Goal: Task Accomplishment & Management: Use online tool/utility

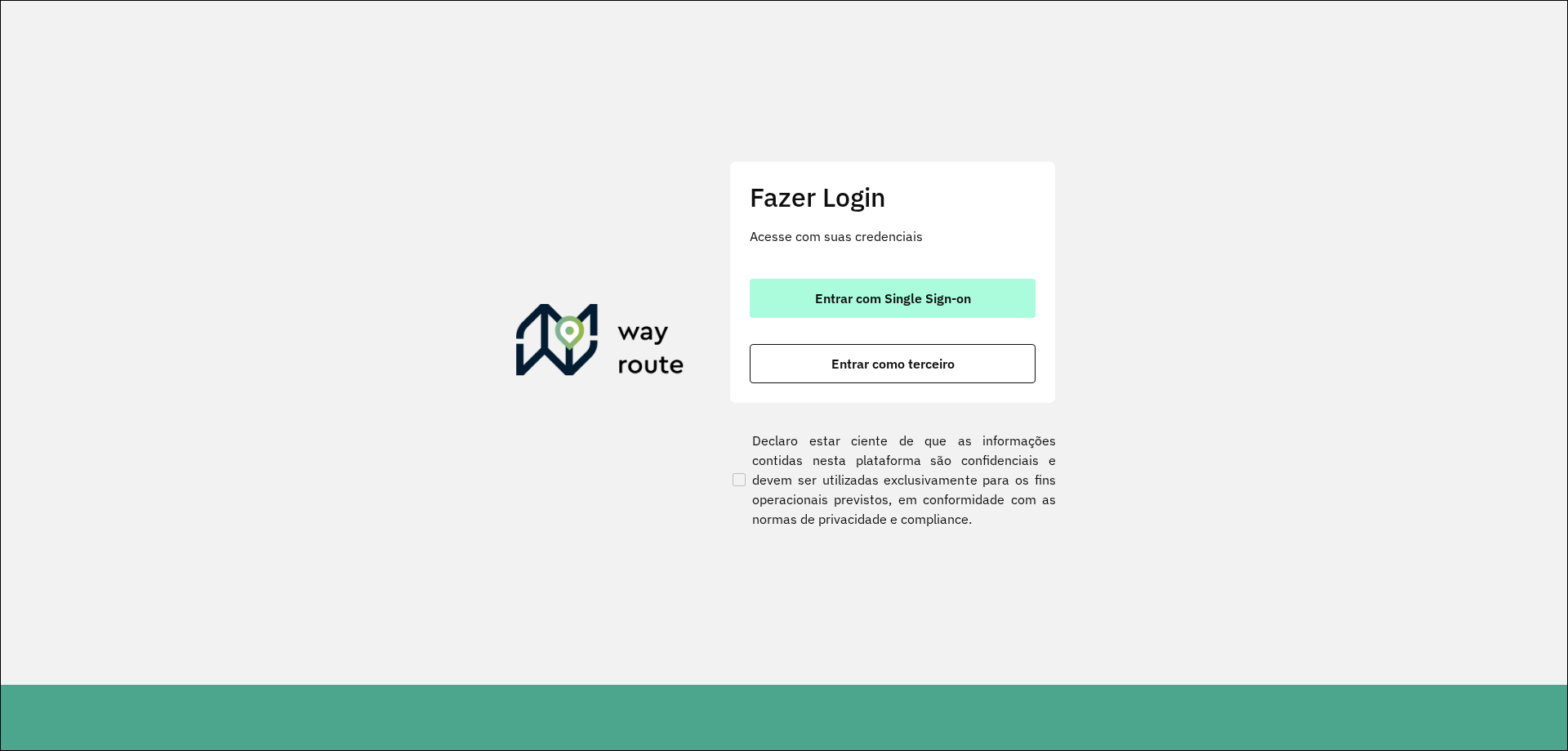
click at [913, 294] on span "Entrar com Single Sign-on" at bounding box center [893, 298] width 156 height 13
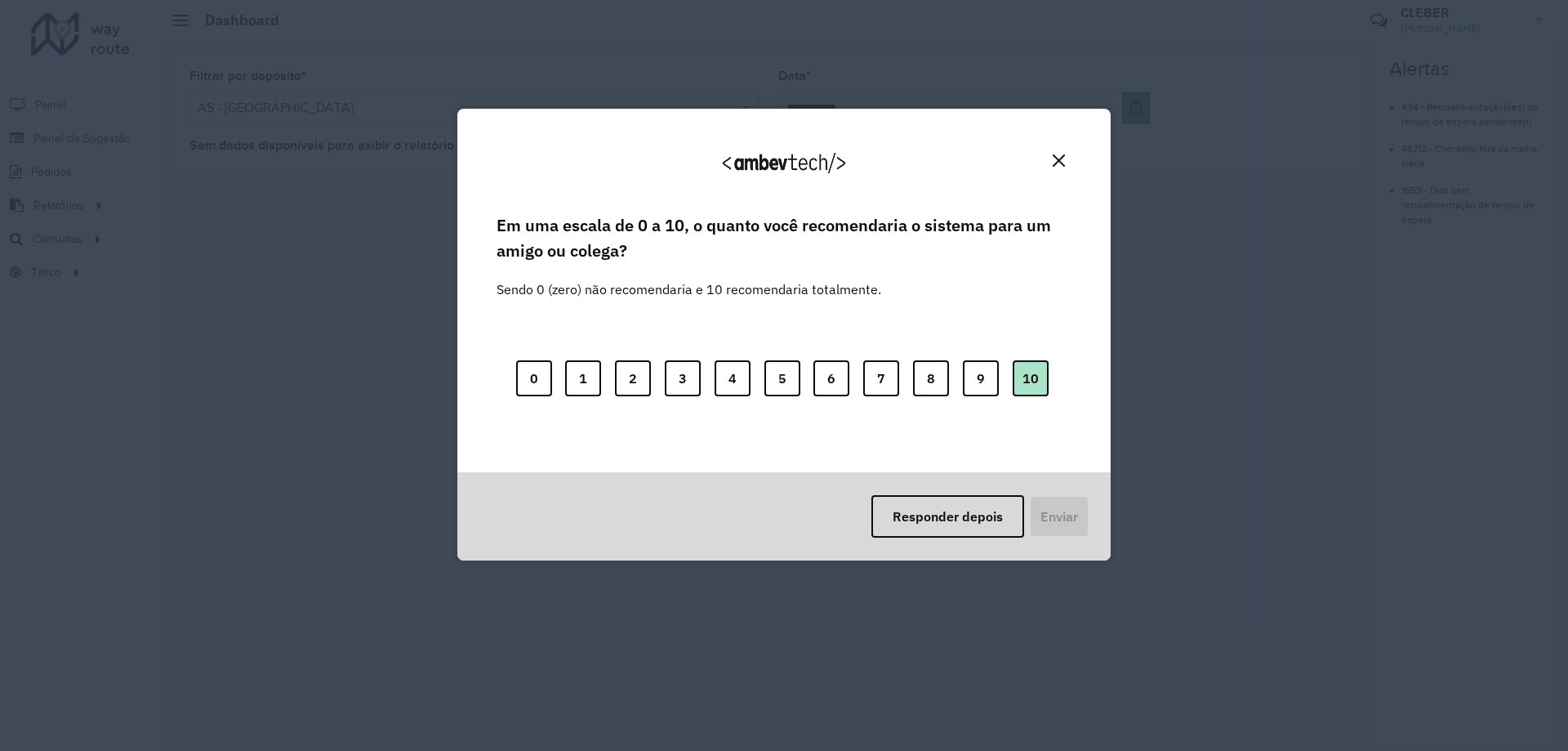
click at [1040, 364] on button "10" at bounding box center [1031, 378] width 36 height 36
click at [1059, 513] on button "Enviar" at bounding box center [1058, 516] width 60 height 43
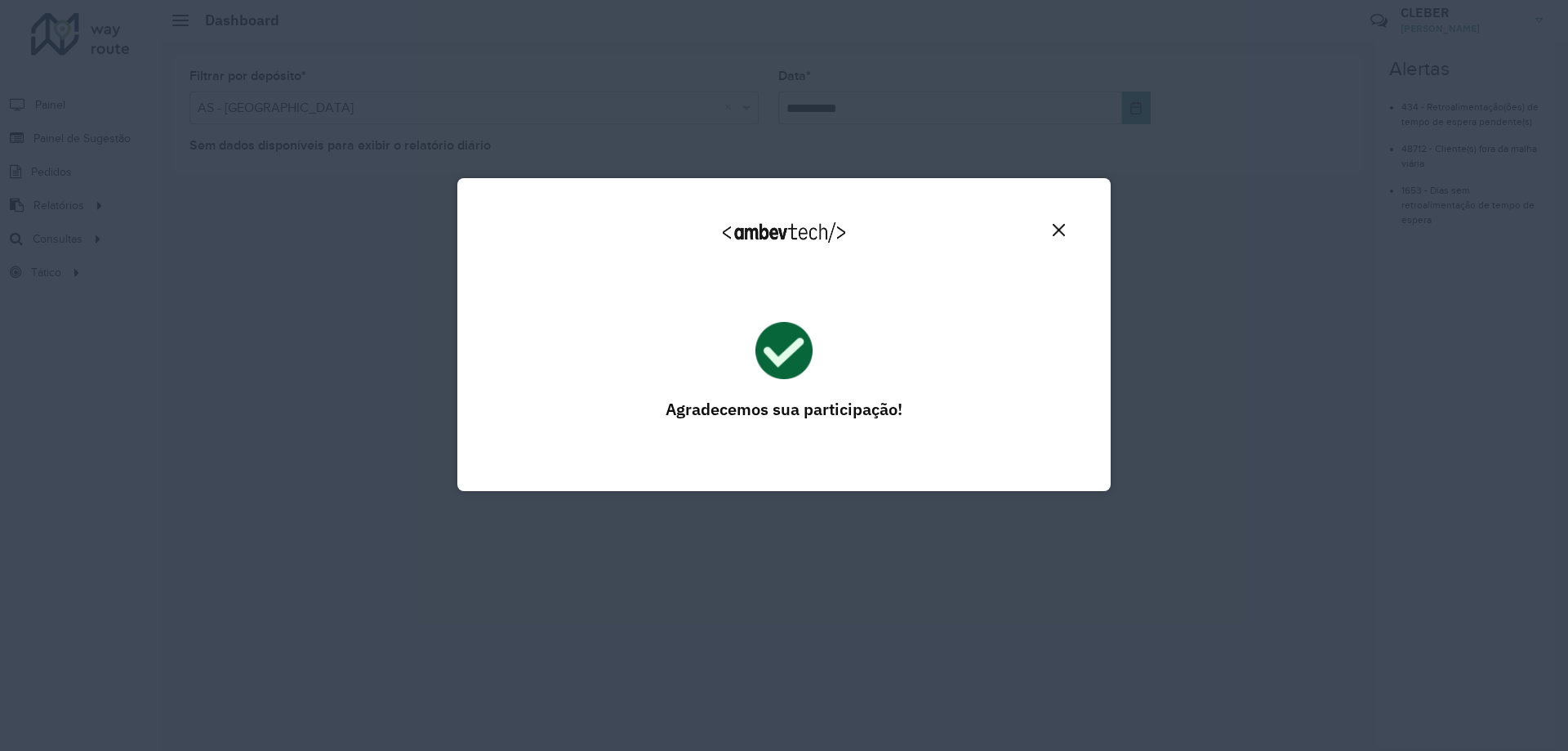
click at [1062, 229] on img "Close" at bounding box center [1058, 230] width 13 height 13
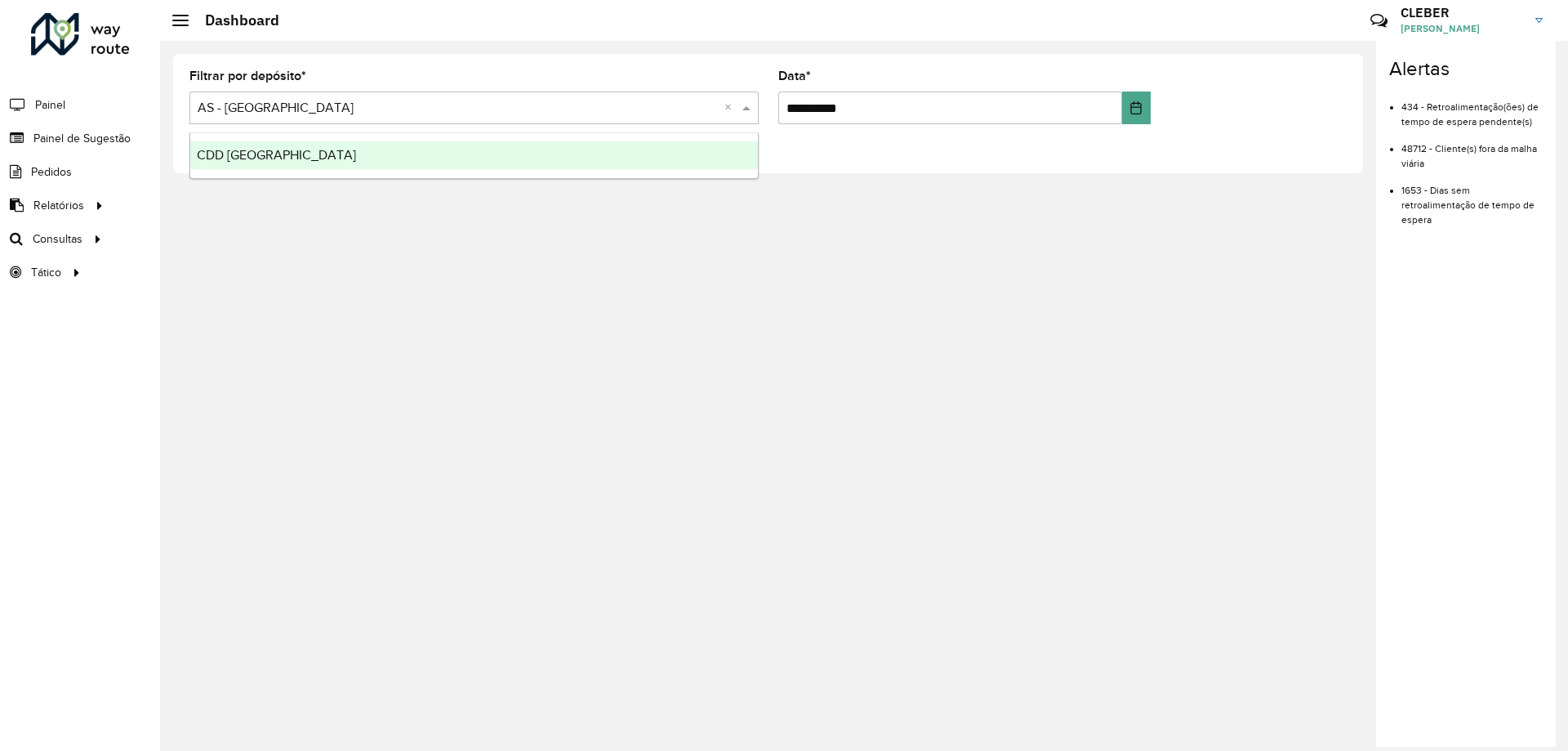
click at [377, 114] on input "text" at bounding box center [458, 108] width 520 height 19
click at [349, 151] on div "CDD [GEOGRAPHIC_DATA]" at bounding box center [474, 155] width 567 height 28
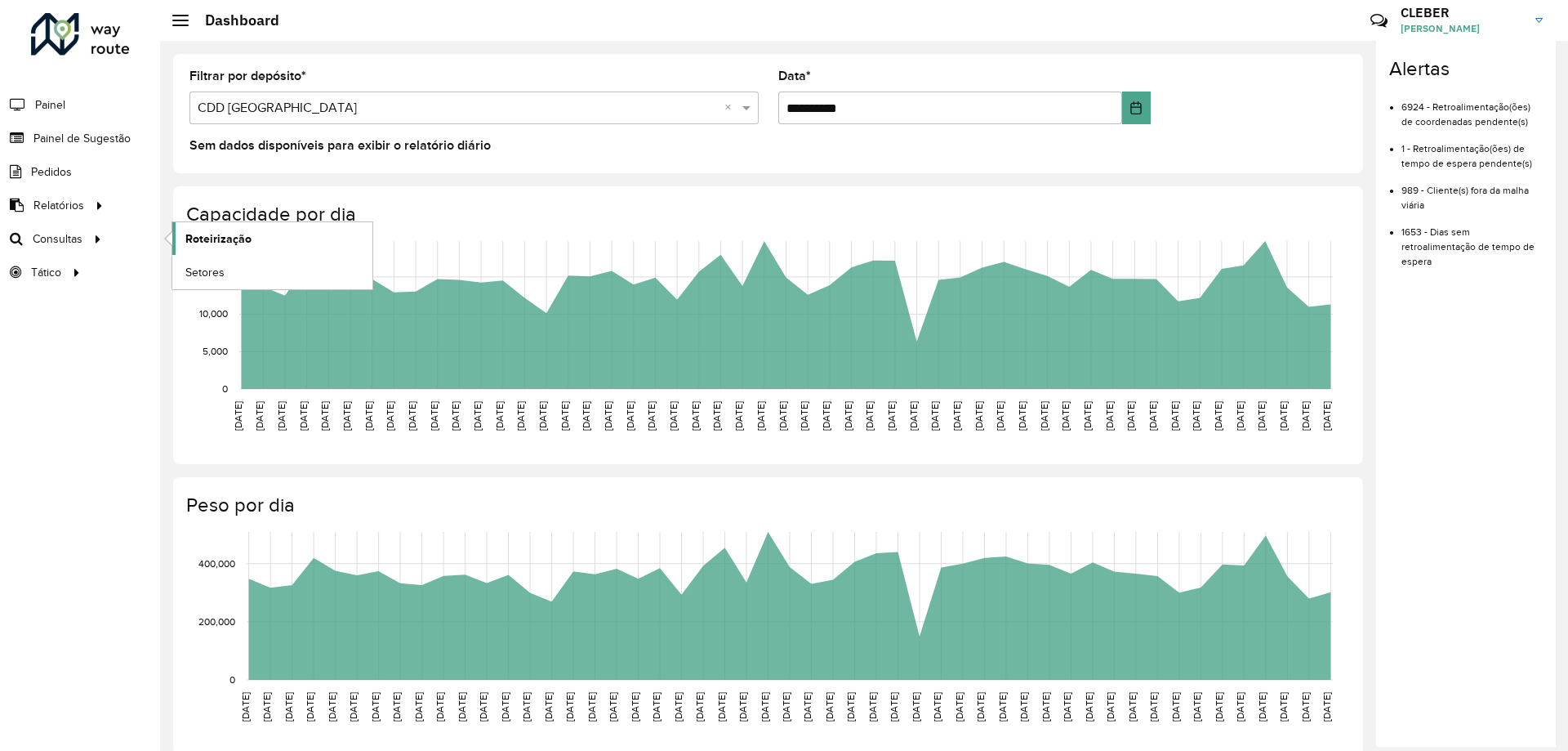
click at [232, 245] on span "Roteirização" at bounding box center [218, 239] width 66 height 17
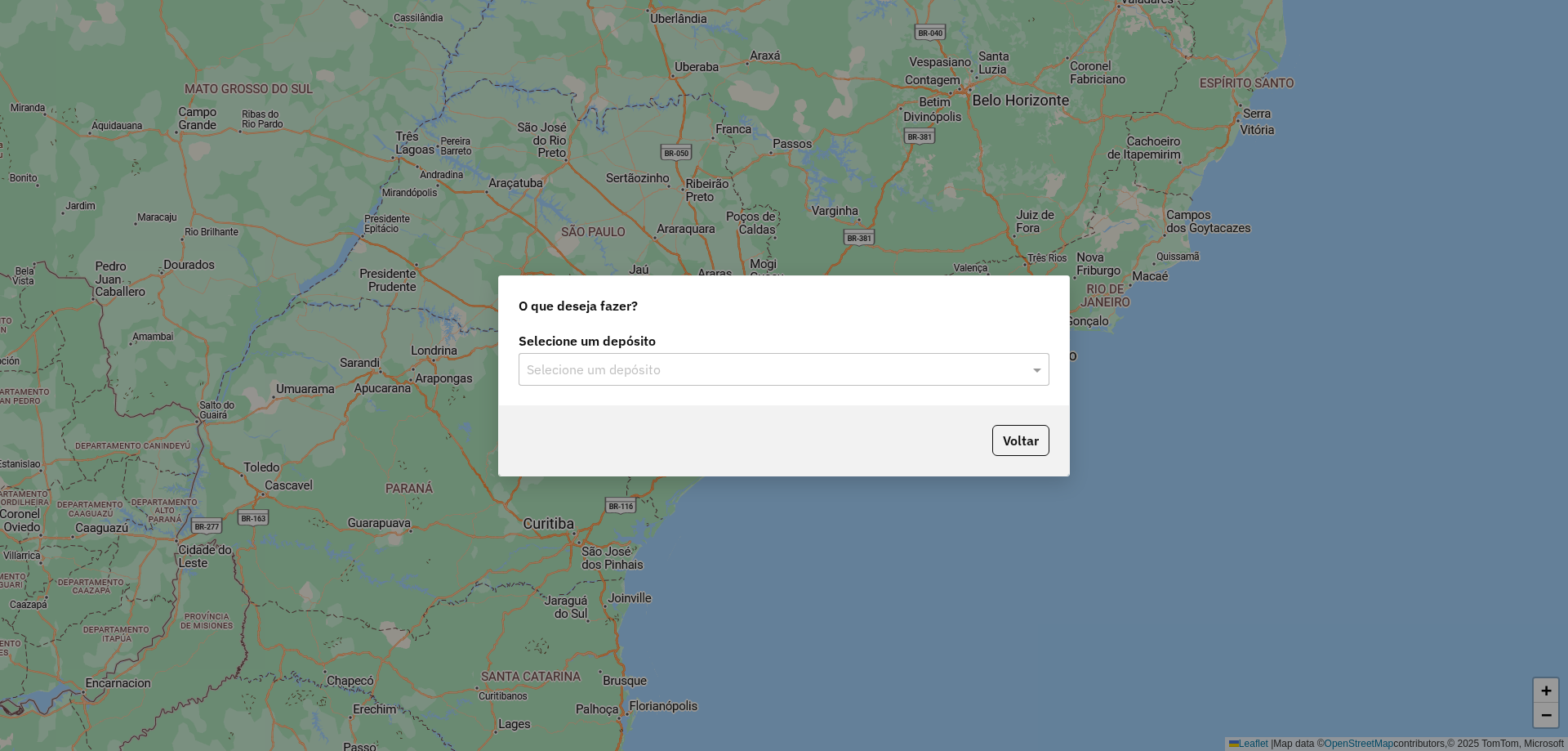
click at [752, 372] on input "text" at bounding box center [768, 370] width 482 height 19
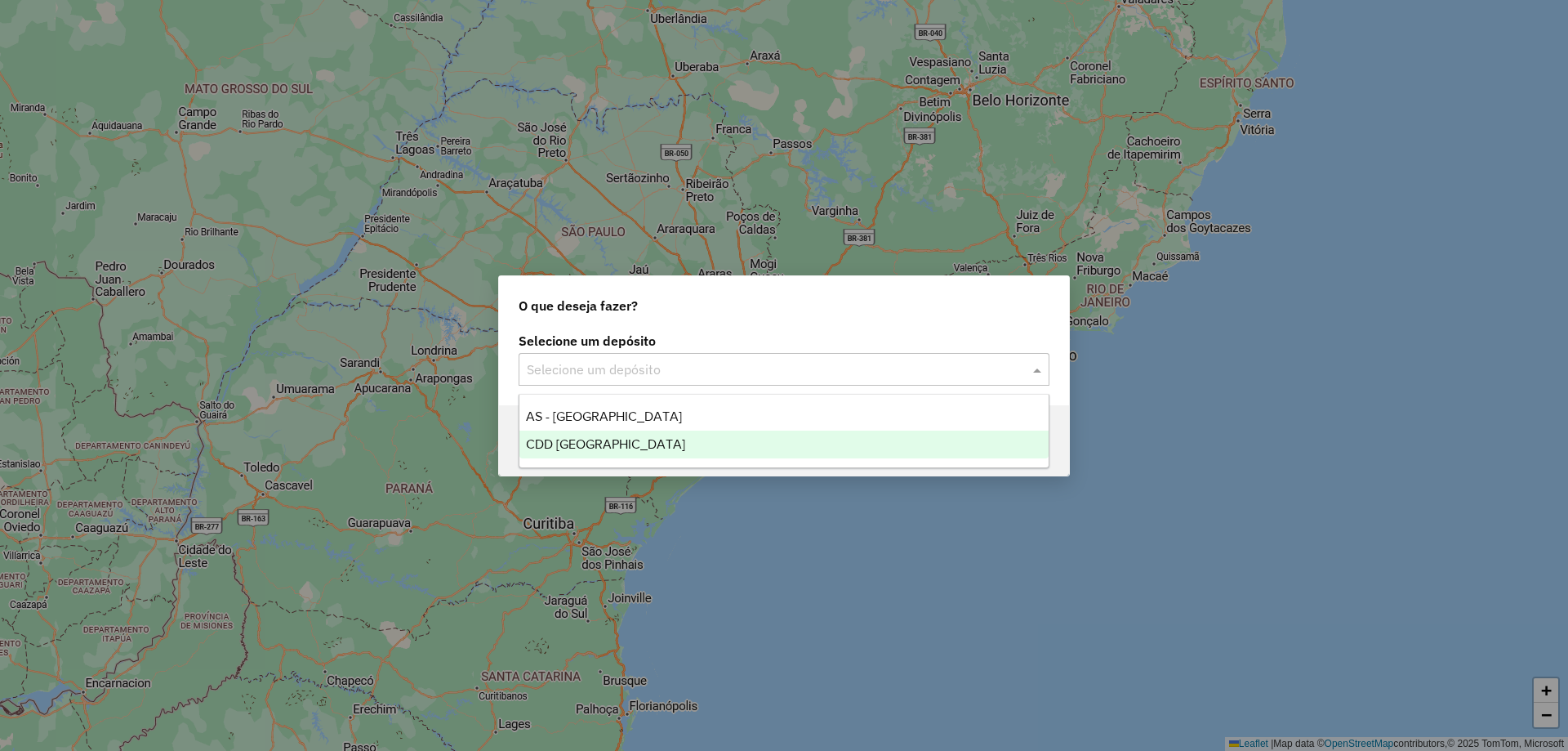
click at [576, 438] on span "CDD [GEOGRAPHIC_DATA]" at bounding box center [606, 443] width 159 height 14
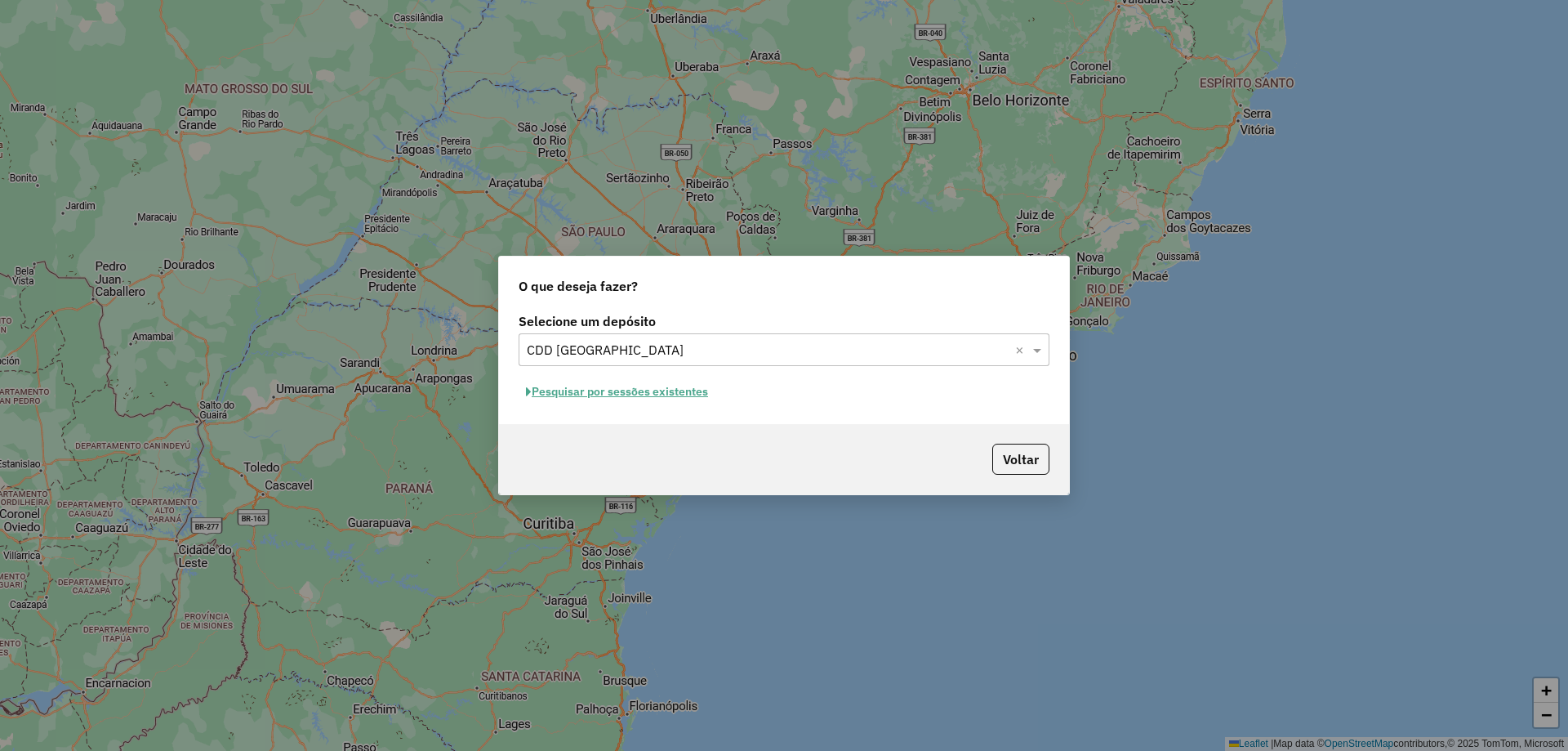
click at [692, 391] on button "Pesquisar por sessões existentes" at bounding box center [617, 391] width 197 height 25
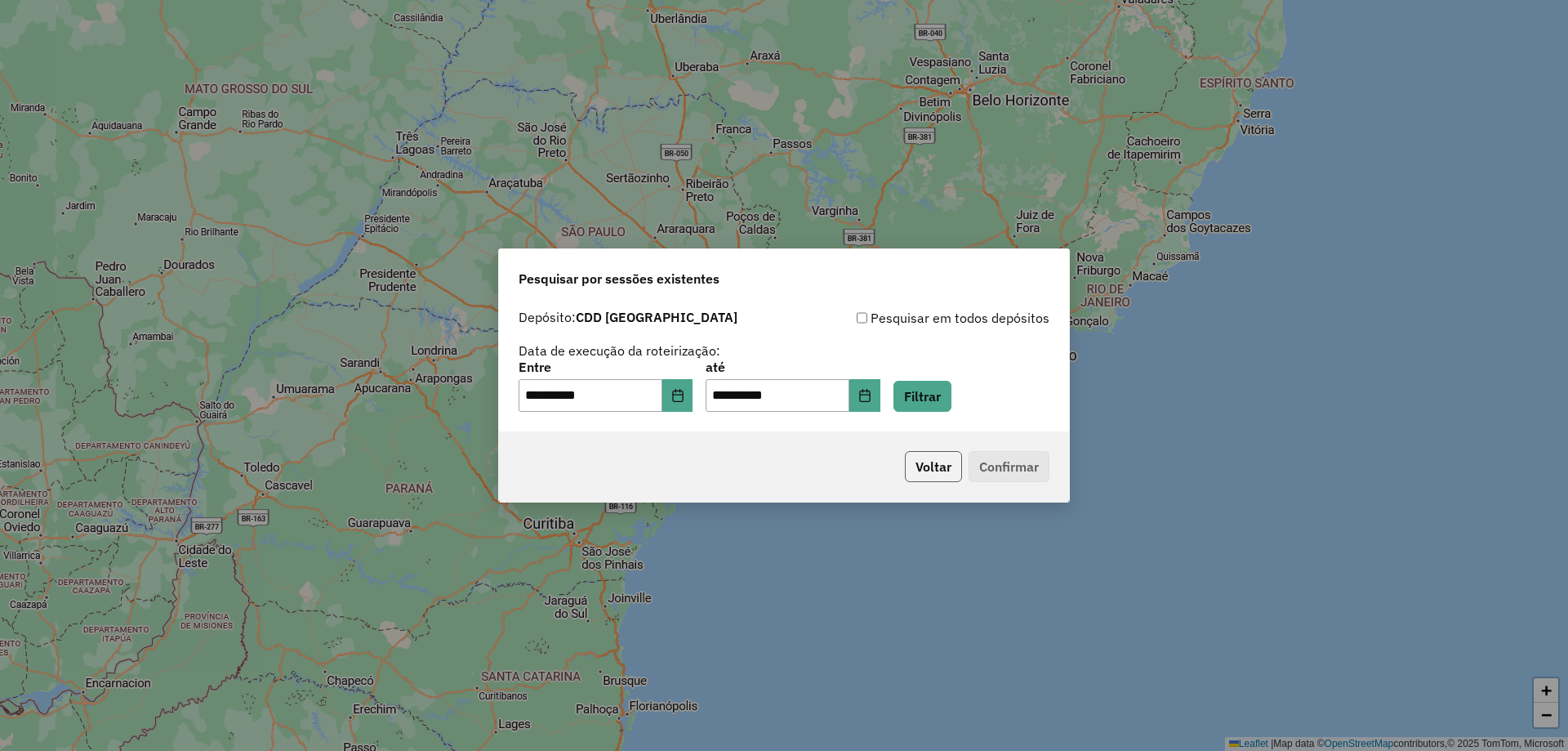
click at [947, 466] on button "Voltar" at bounding box center [934, 466] width 57 height 31
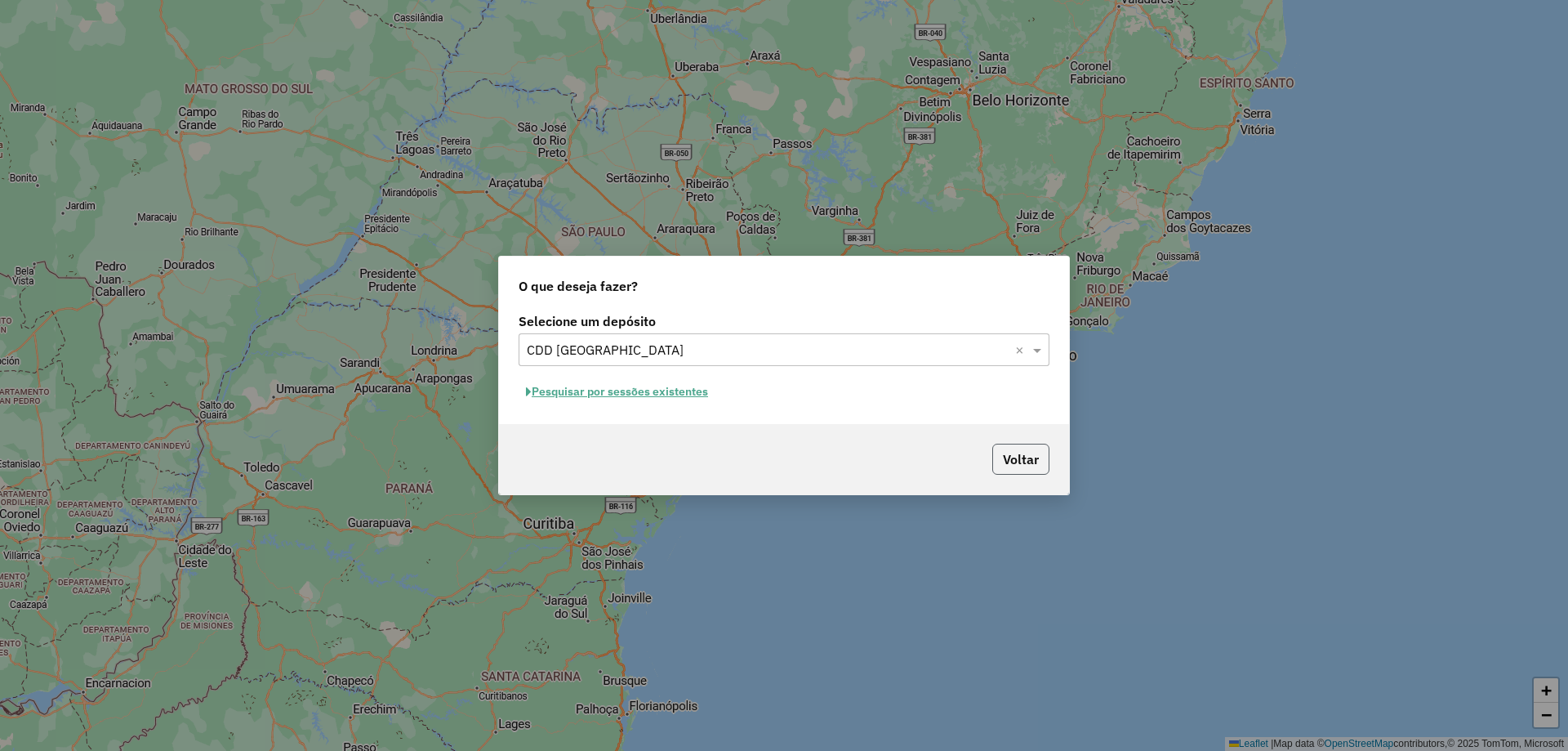
click at [1014, 456] on button "Voltar" at bounding box center [1021, 458] width 57 height 31
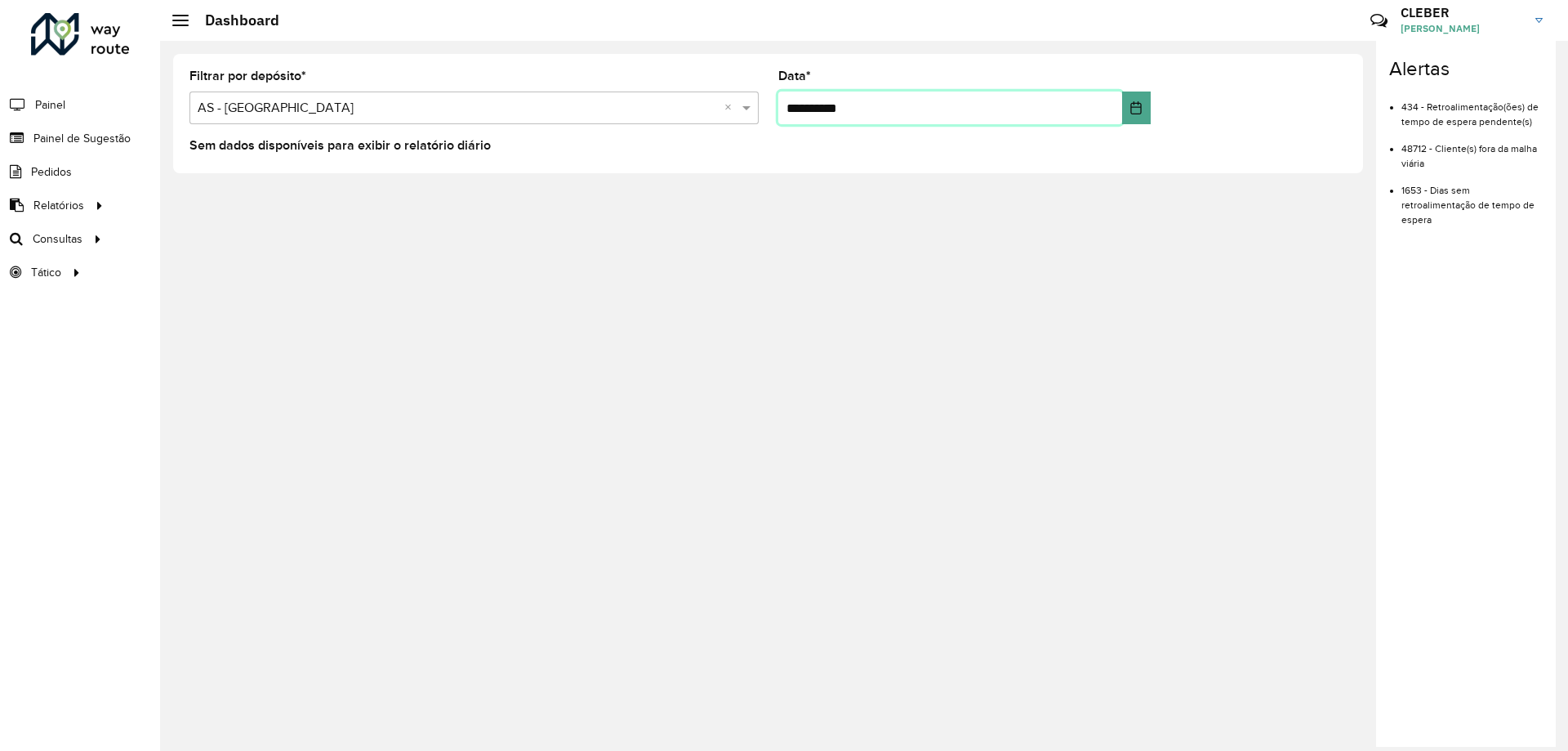
click at [820, 117] on input "**********" at bounding box center [950, 107] width 344 height 33
click at [1135, 97] on button "Choose Date" at bounding box center [1136, 107] width 28 height 33
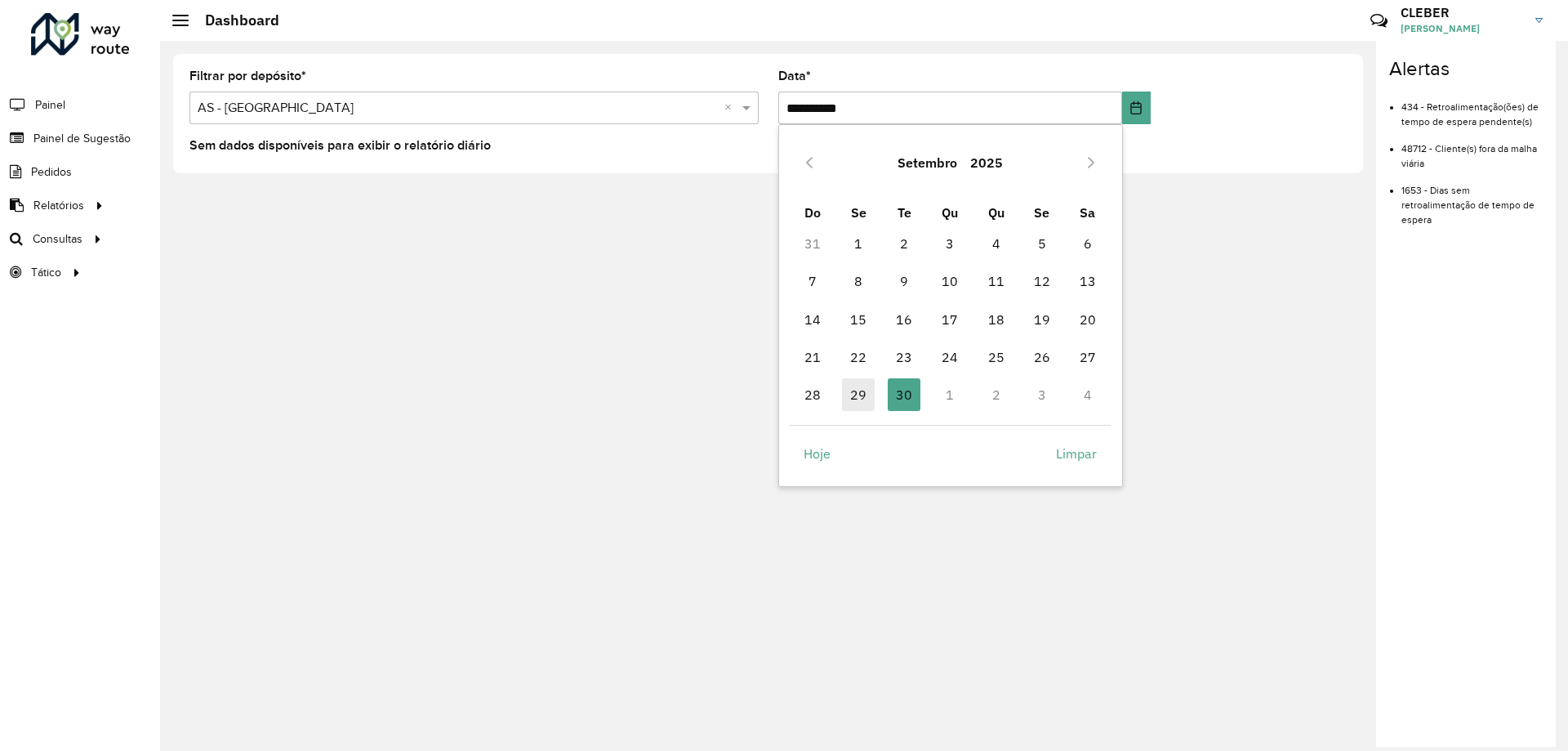
click at [860, 390] on span "29" at bounding box center [858, 394] width 33 height 33
type input "**********"
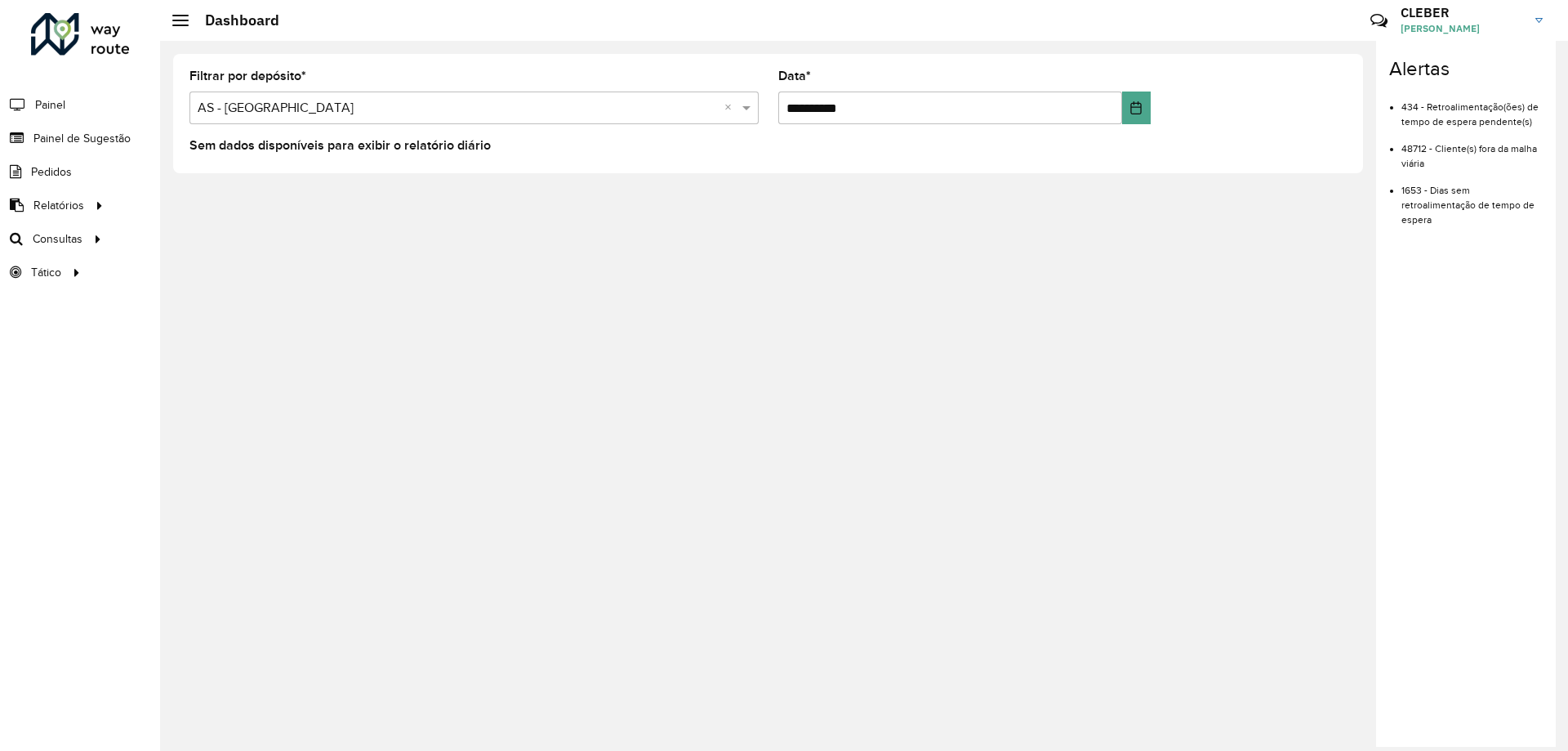
click at [767, 163] on div "**********" at bounding box center [768, 113] width 1190 height 119
click at [482, 116] on input "text" at bounding box center [458, 108] width 520 height 19
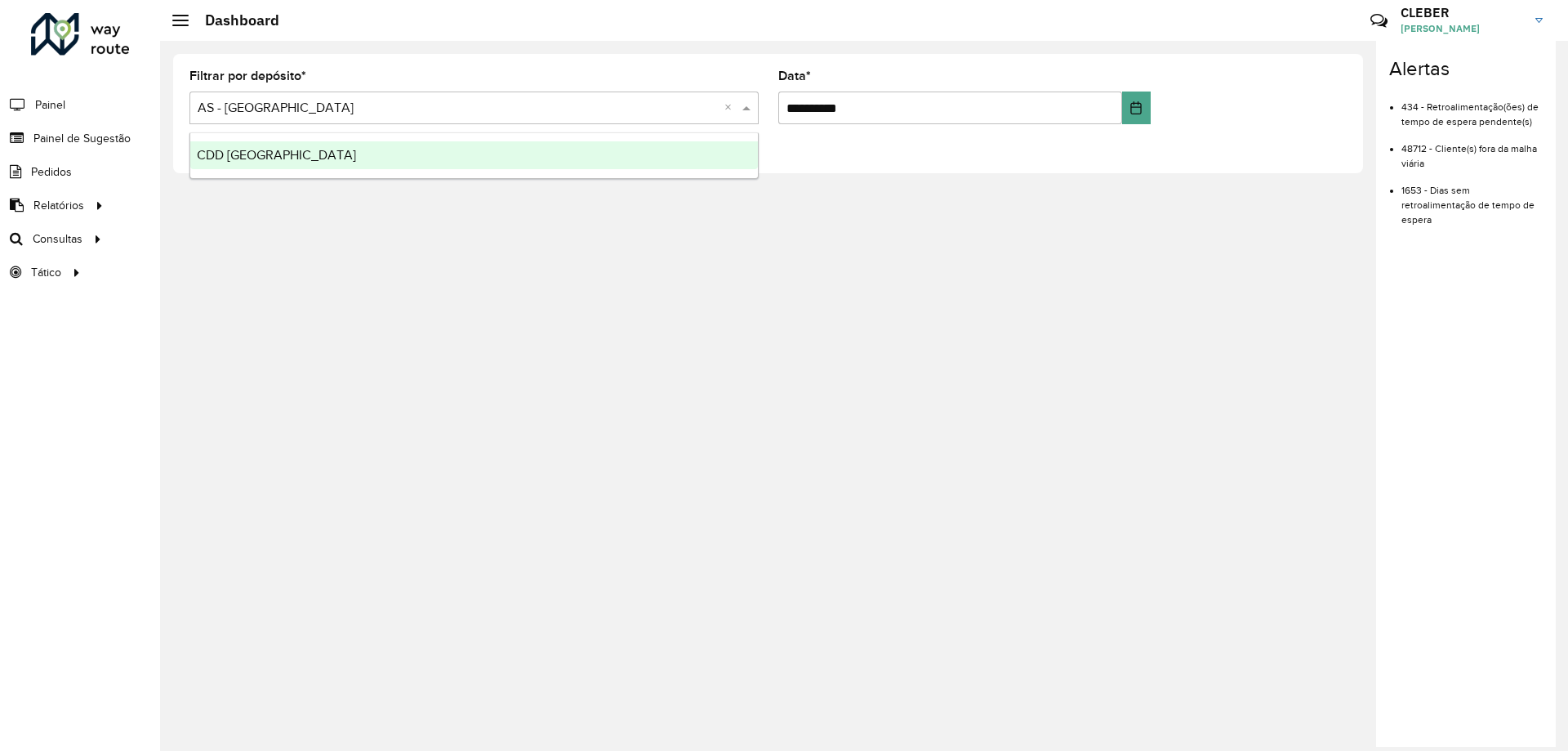
click at [330, 162] on div "CDD [GEOGRAPHIC_DATA]" at bounding box center [474, 155] width 567 height 28
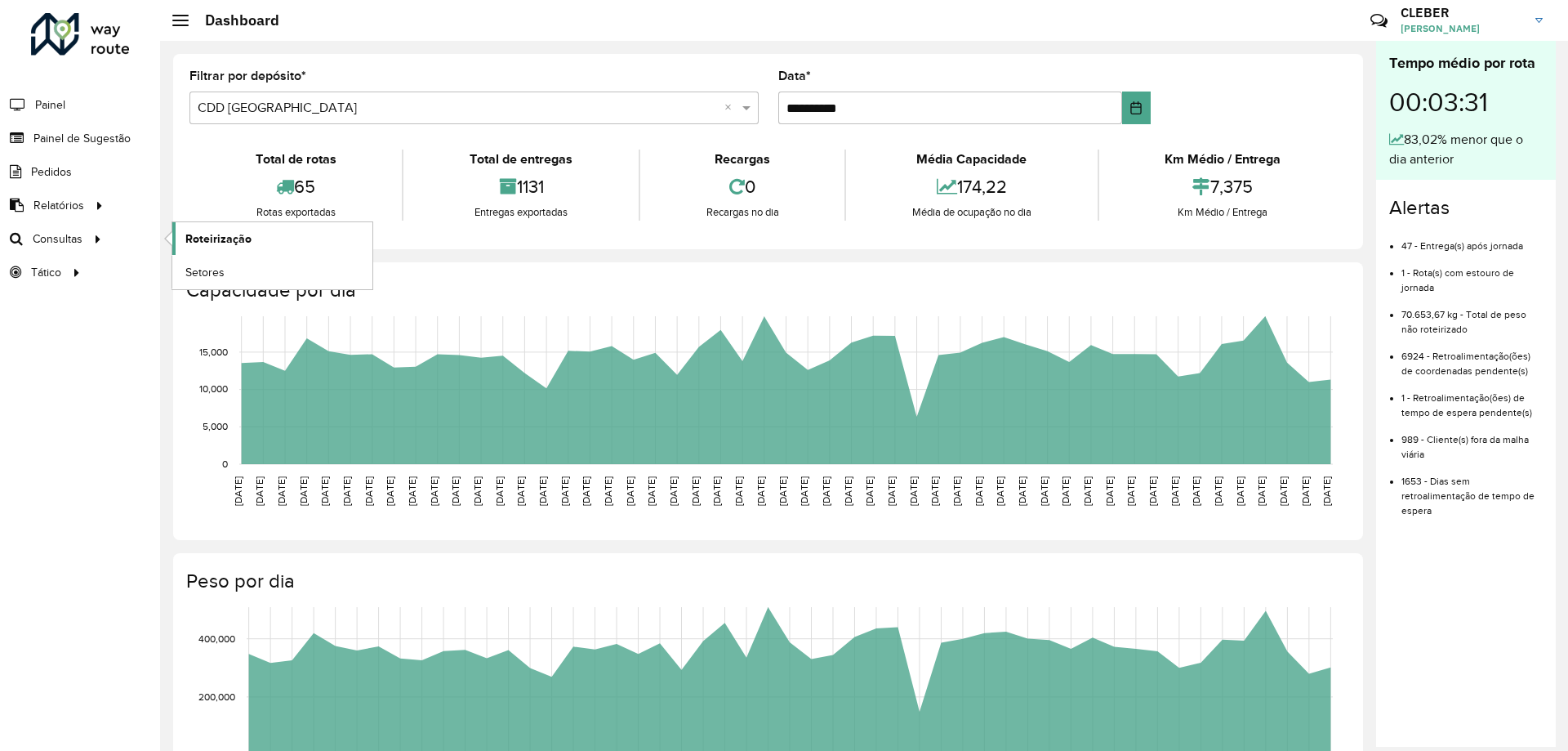
click at [238, 235] on span "Roteirização" at bounding box center [218, 239] width 66 height 17
click at [264, 236] on link "Roteirização" at bounding box center [272, 238] width 200 height 33
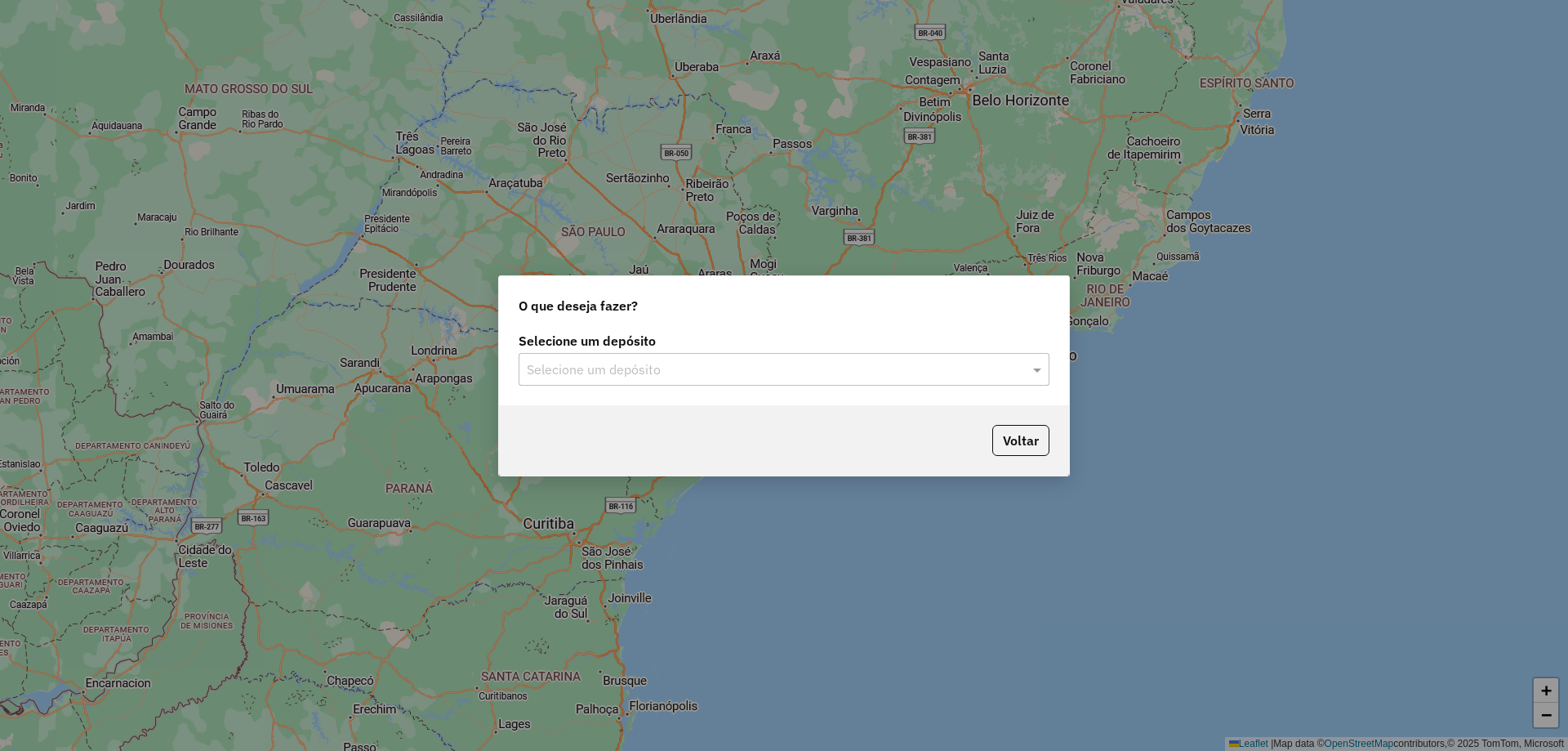
click at [641, 359] on div "Selecione um depósito" at bounding box center [784, 369] width 531 height 33
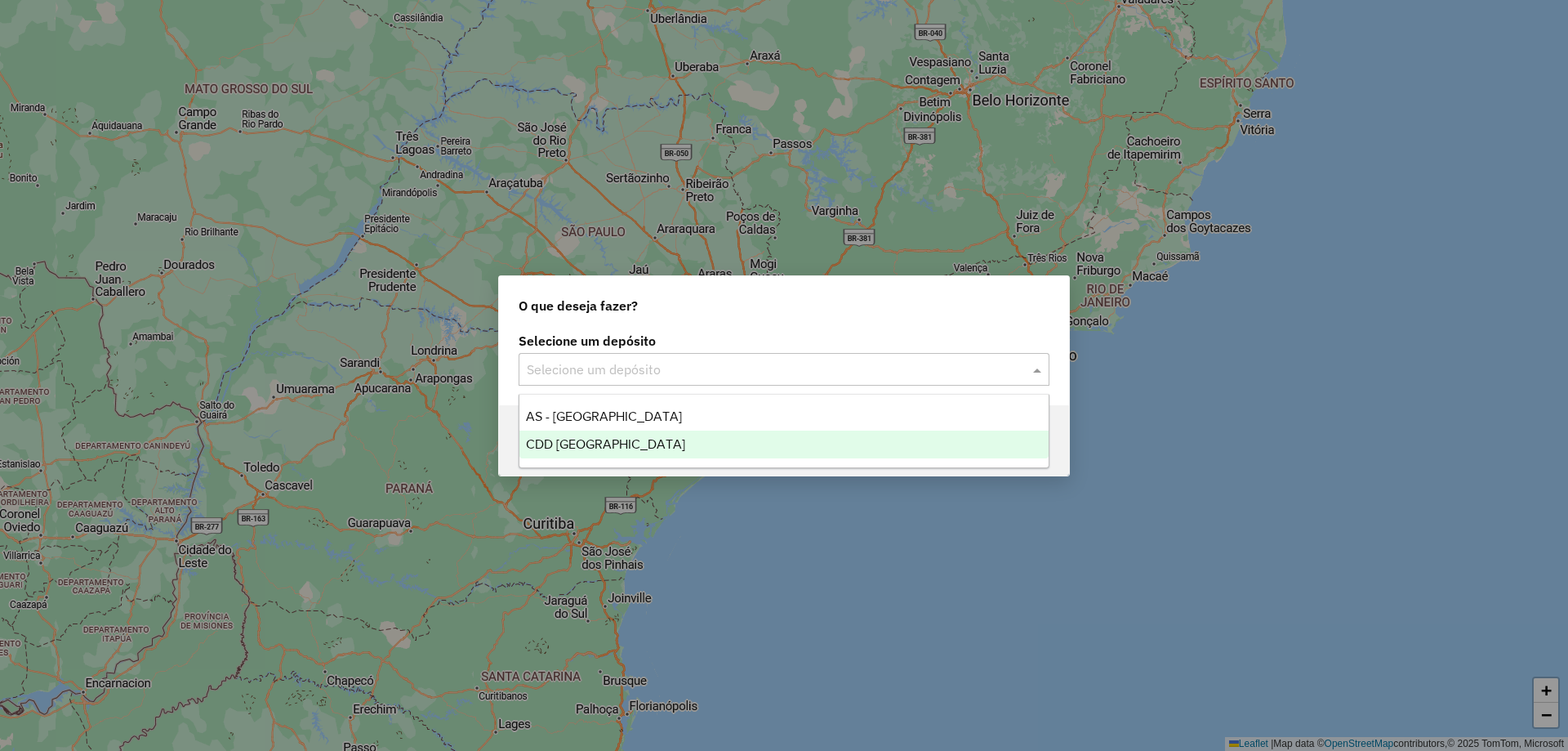
click at [610, 445] on div "CDD [GEOGRAPHIC_DATA]" at bounding box center [784, 444] width 530 height 28
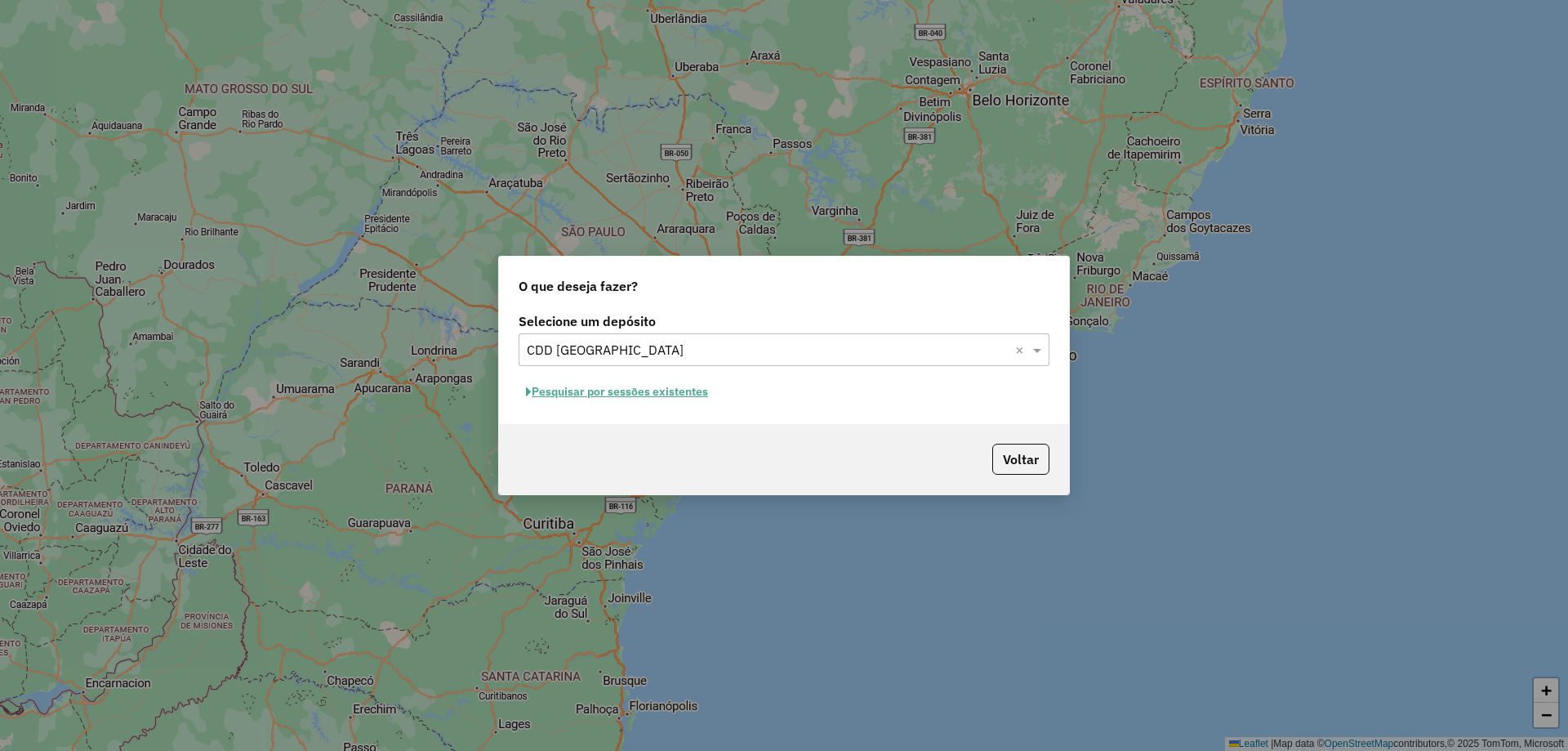
click at [652, 391] on button "Pesquisar por sessões existentes" at bounding box center [617, 391] width 197 height 25
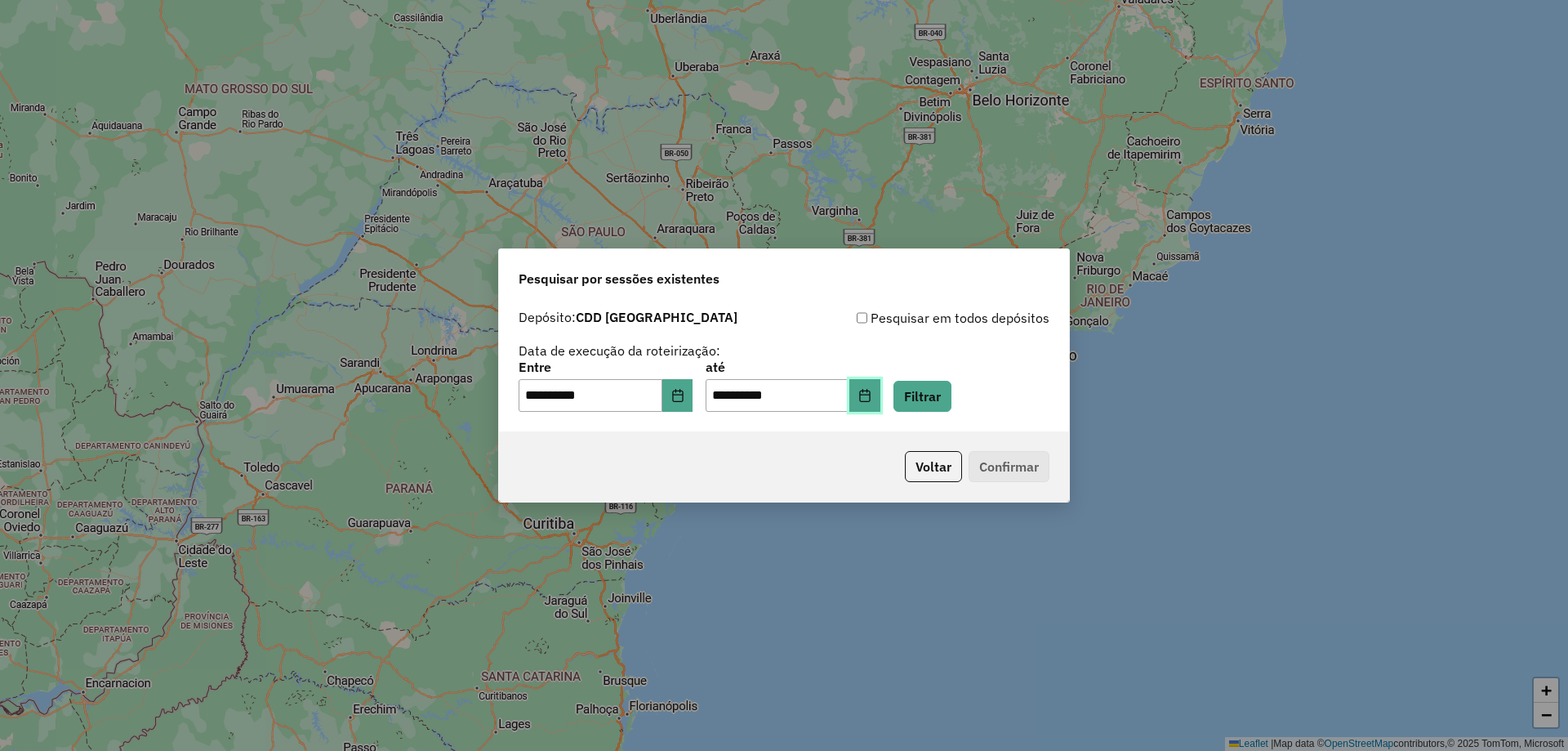
click at [872, 400] on icon "Choose Date" at bounding box center [865, 396] width 13 height 13
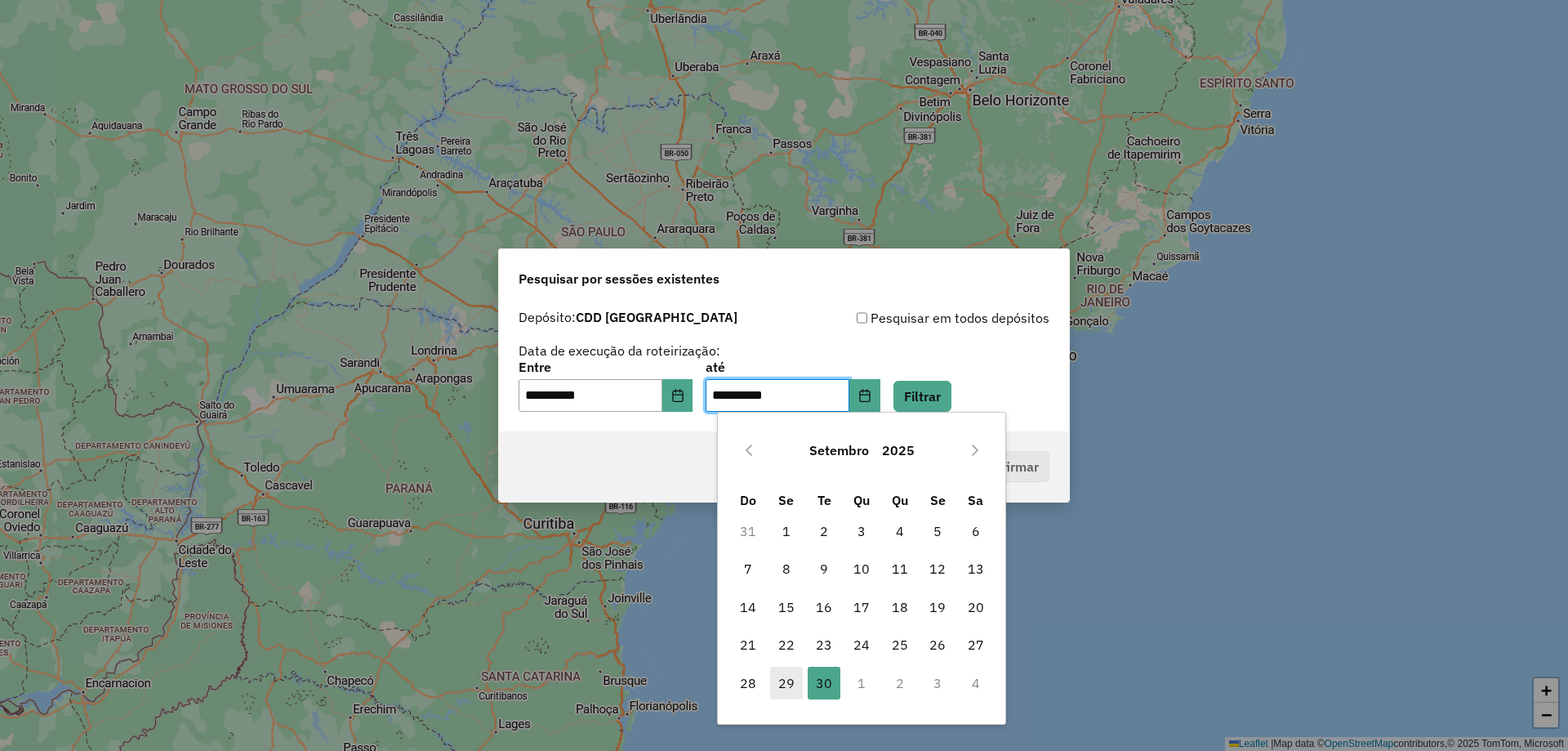
click at [788, 683] on span "29" at bounding box center [786, 682] width 33 height 33
type input "**********"
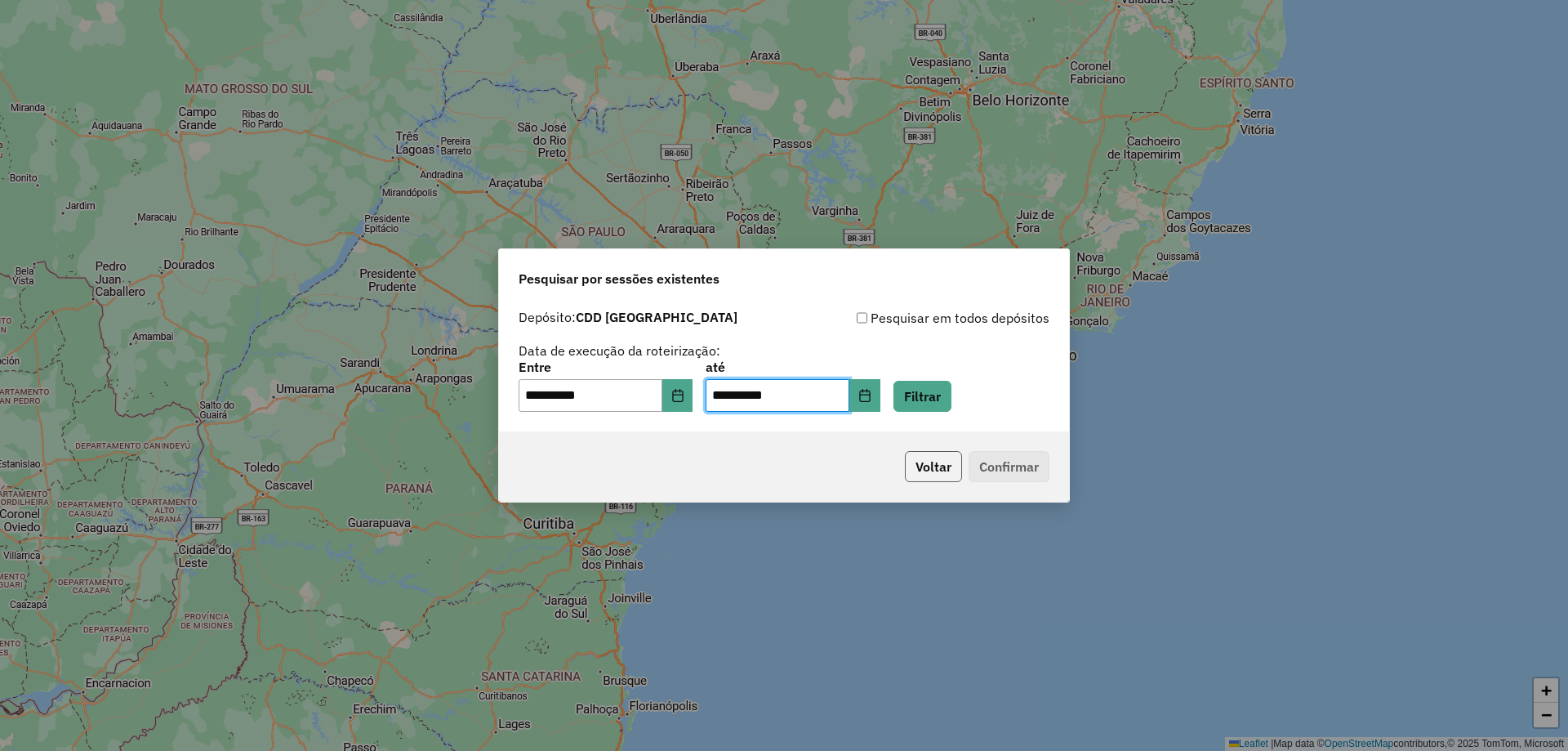
click at [941, 471] on button "Voltar" at bounding box center [934, 466] width 57 height 31
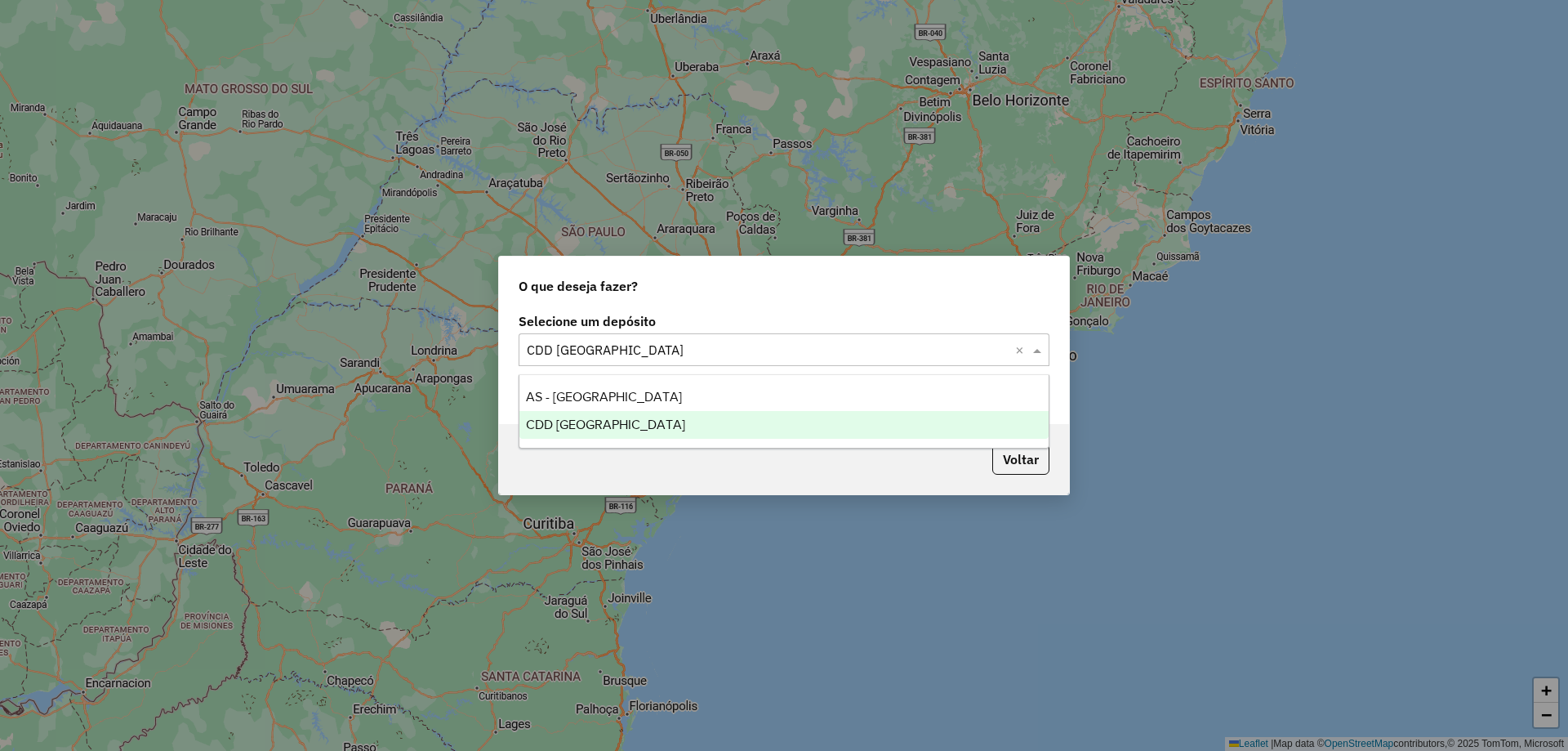
click at [878, 342] on input "text" at bounding box center [768, 350] width 482 height 19
click at [760, 430] on div "CDD [GEOGRAPHIC_DATA]" at bounding box center [784, 424] width 530 height 28
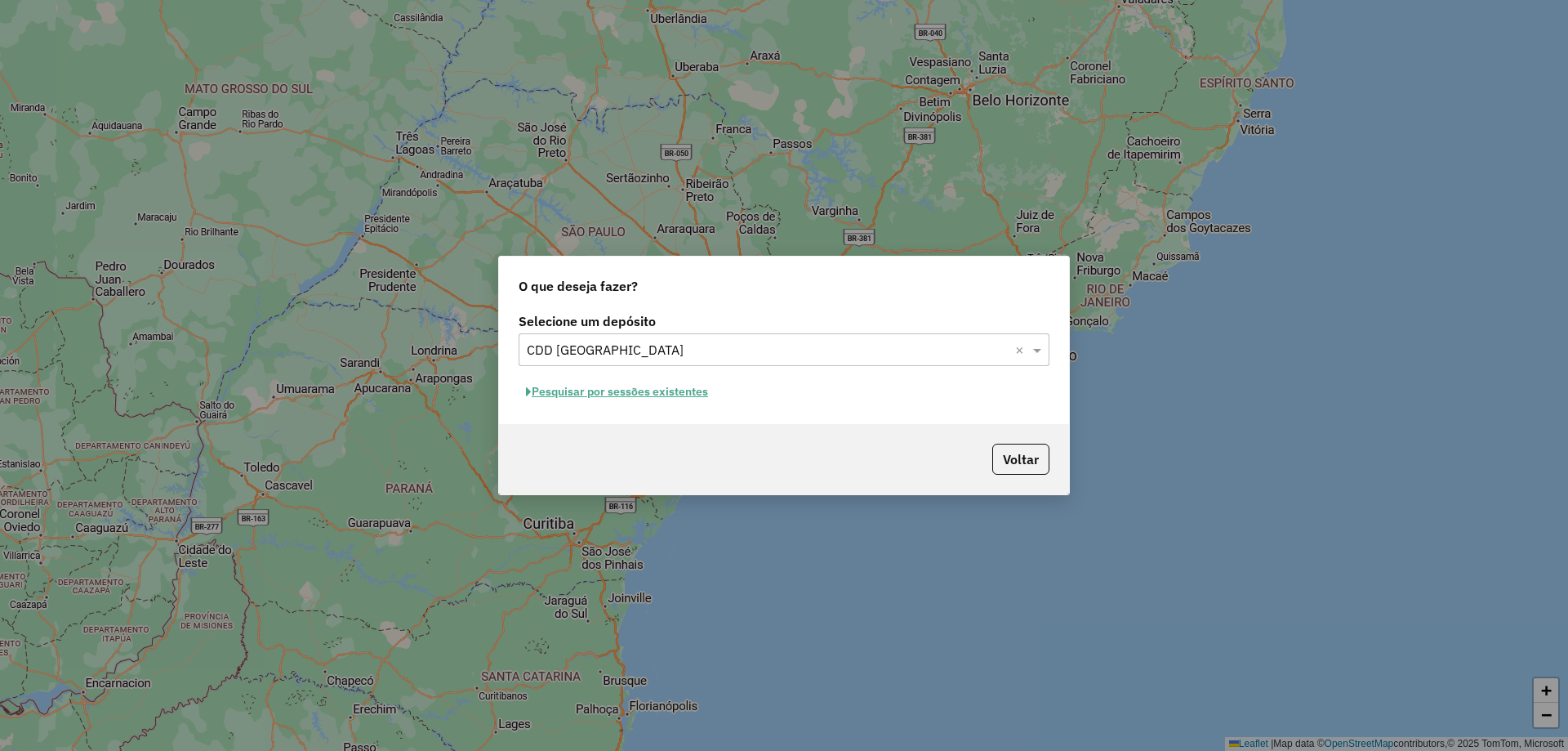
click at [642, 381] on button "Pesquisar por sessões existentes" at bounding box center [617, 391] width 197 height 25
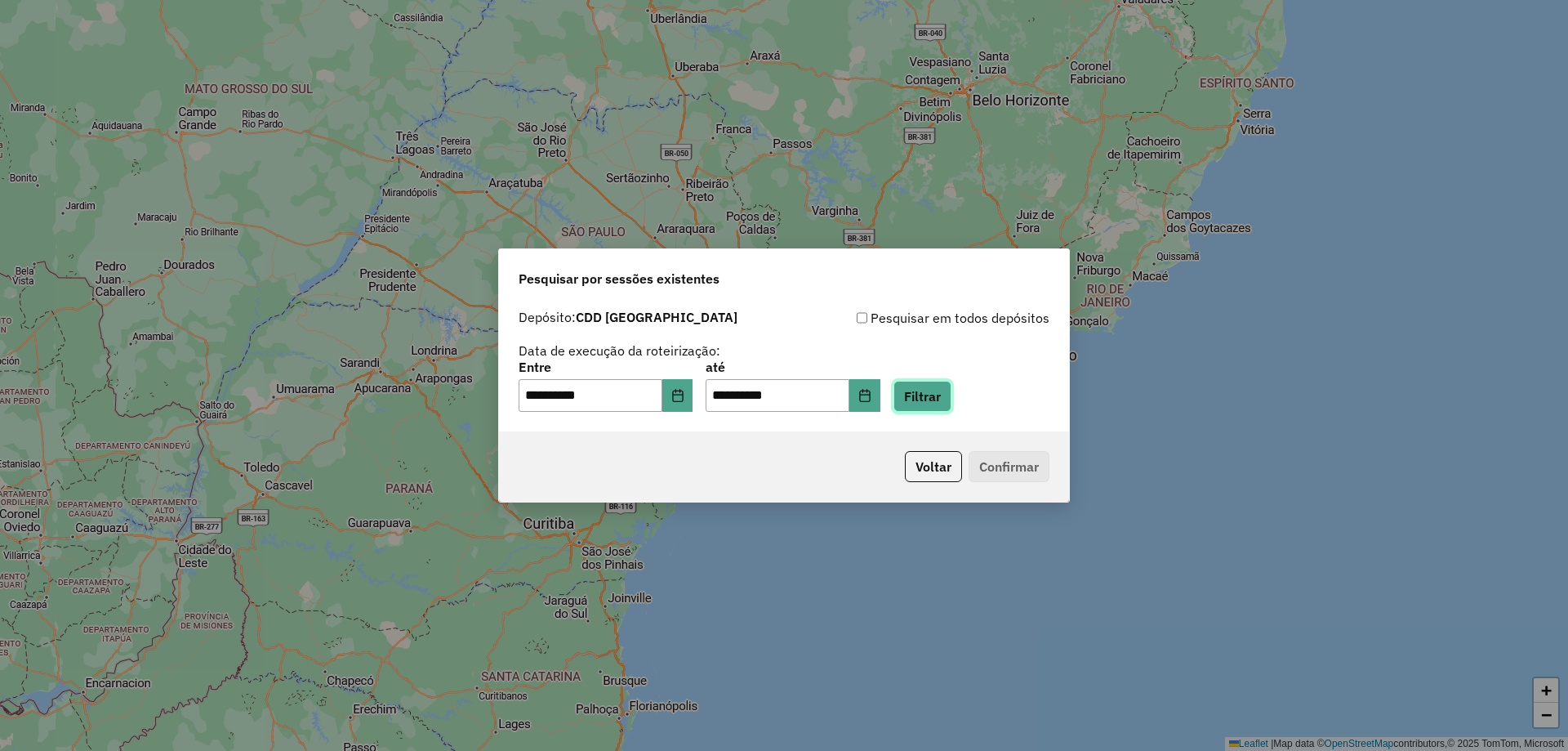
click at [945, 408] on button "Filtrar" at bounding box center [922, 396] width 58 height 31
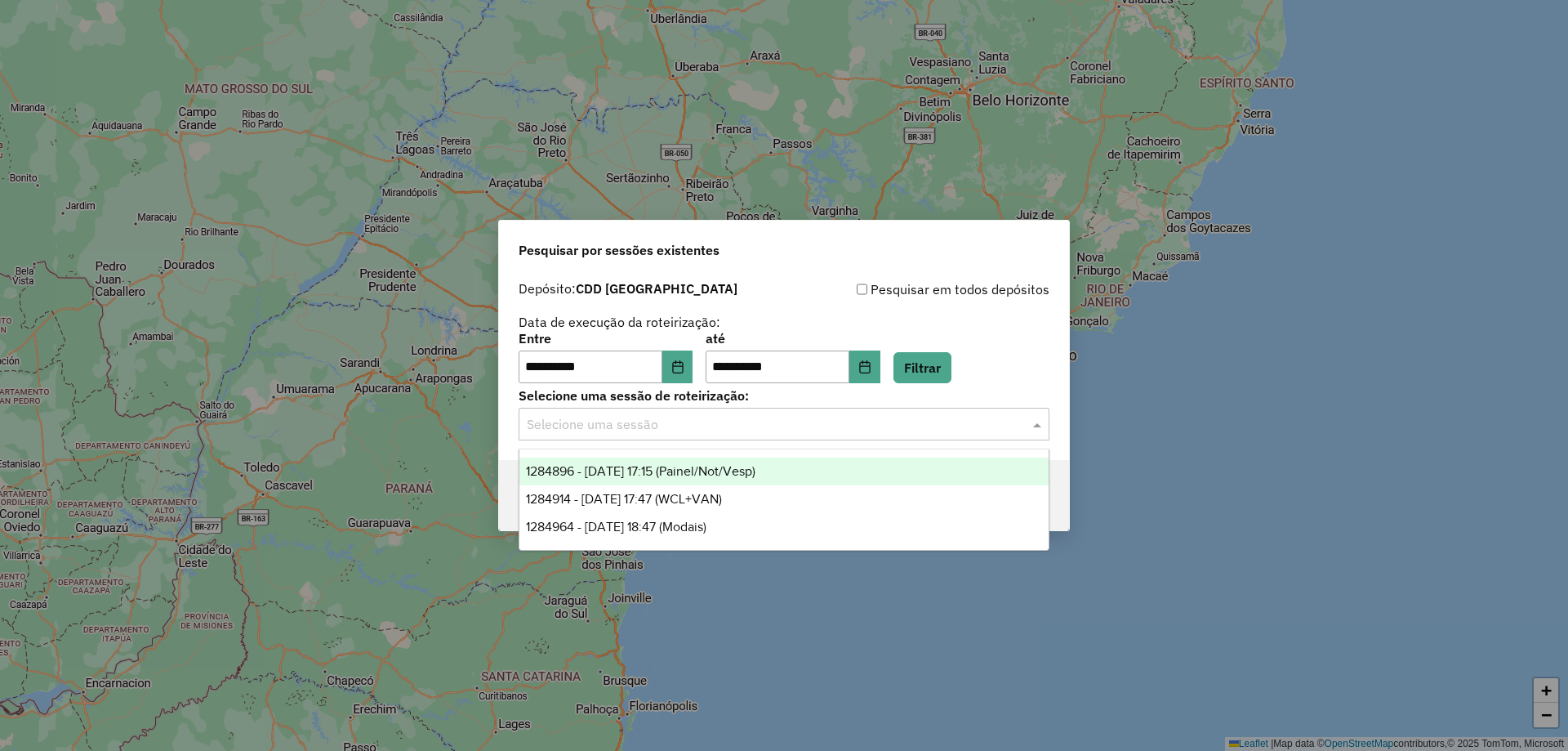
click at [829, 428] on input "text" at bounding box center [768, 424] width 482 height 19
click at [800, 474] on div "1284896 - [DATE] 17:15 (Painel/Not/Vesp)" at bounding box center [784, 471] width 530 height 28
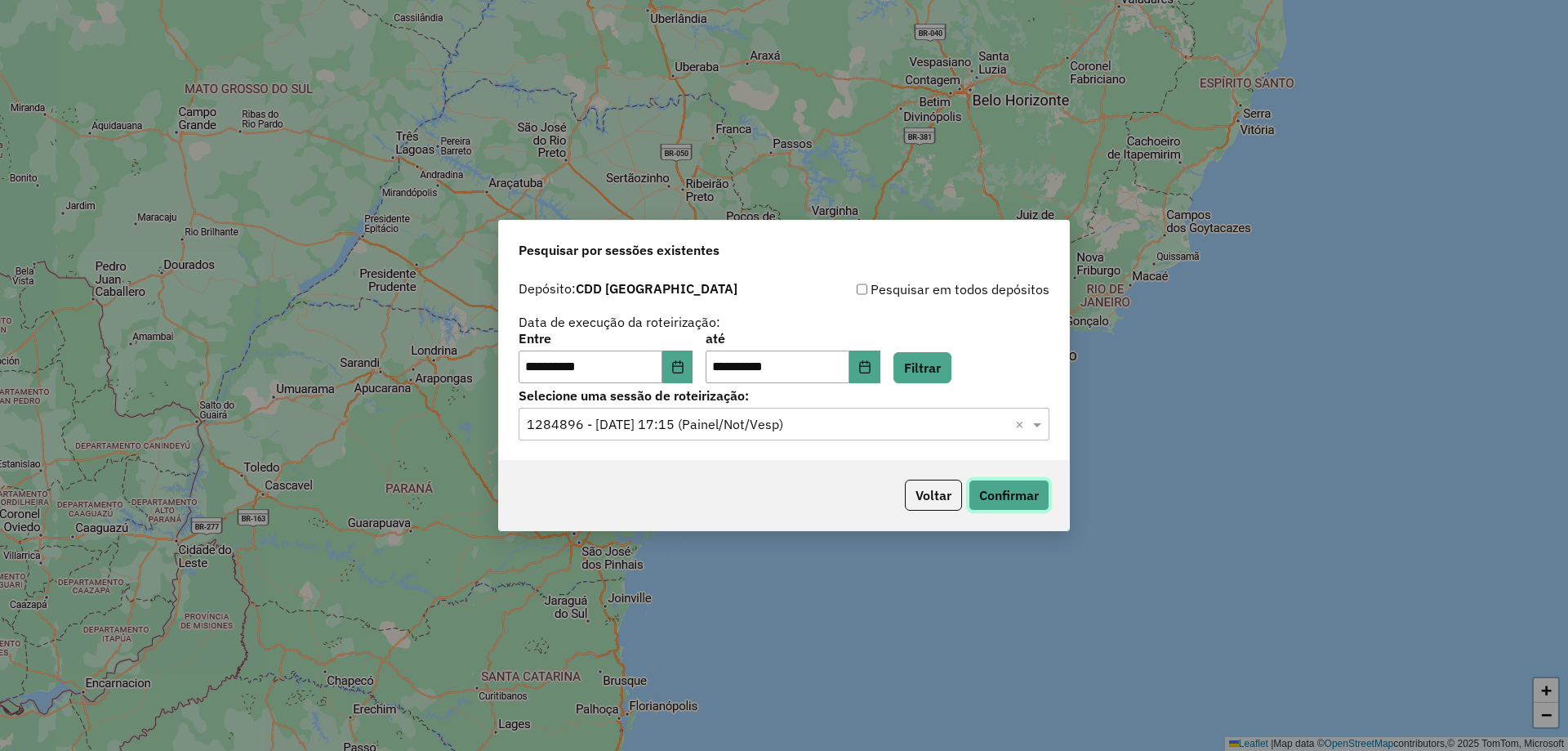
click at [1008, 489] on button "Confirmar" at bounding box center [1009, 495] width 80 height 31
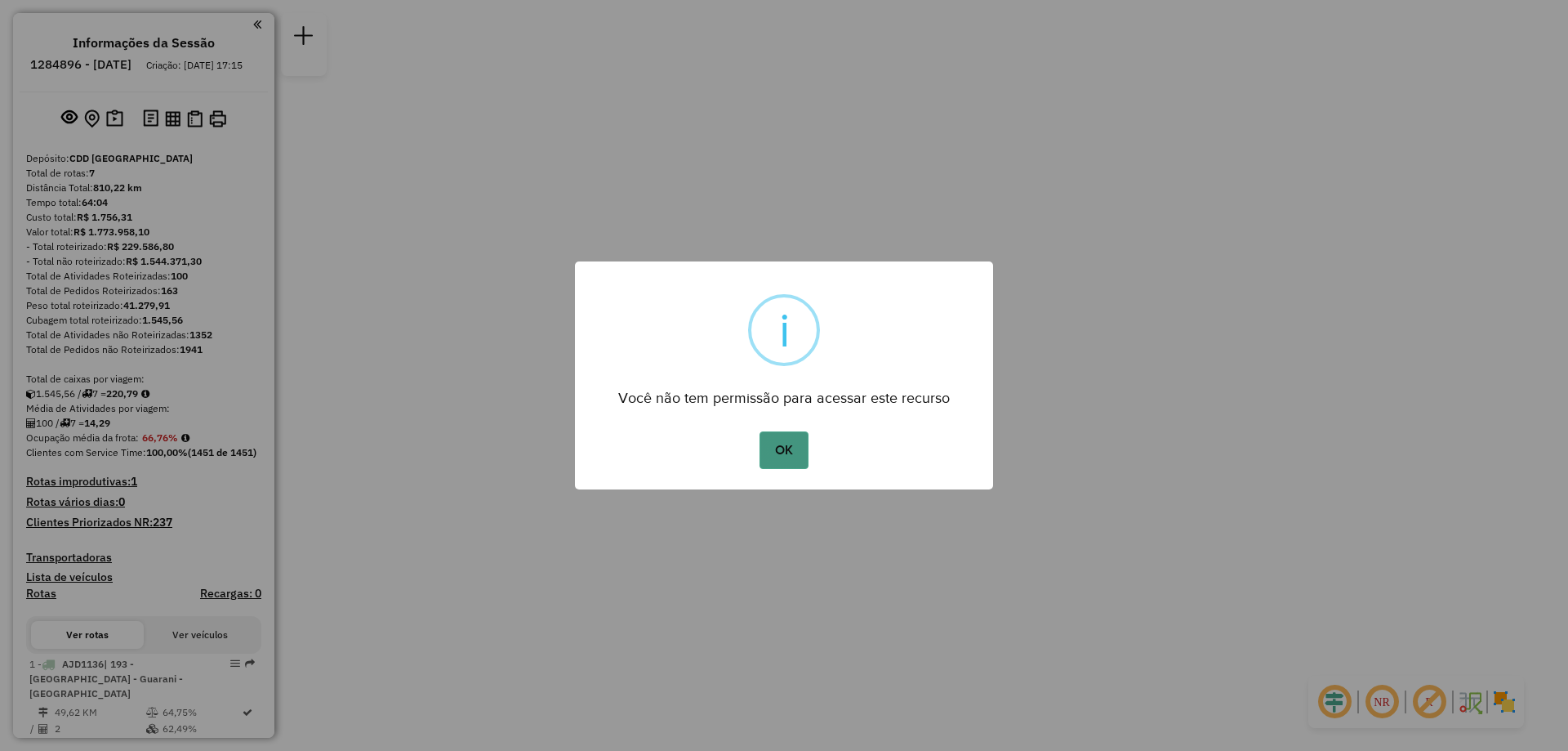
click at [791, 435] on button "OK" at bounding box center [784, 450] width 49 height 38
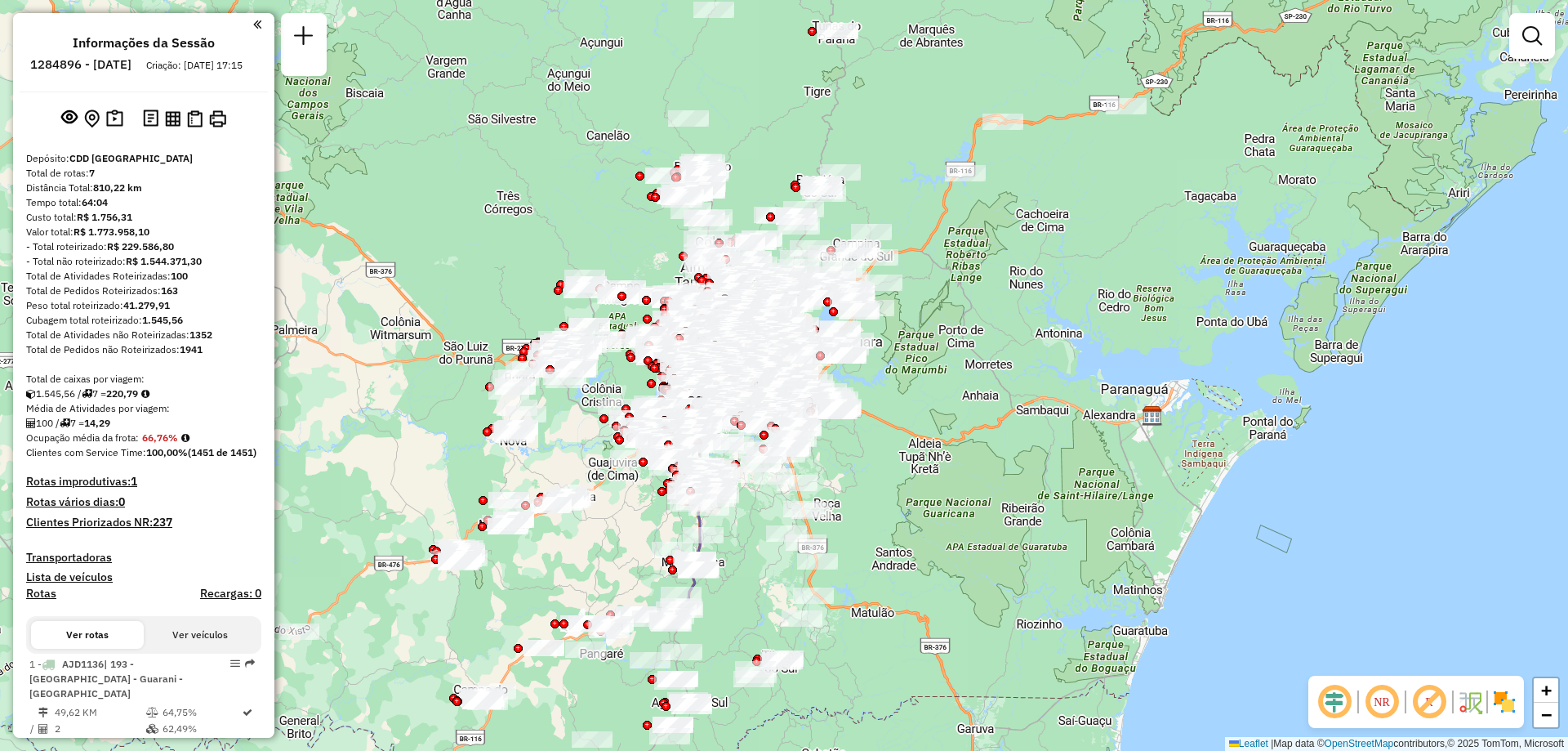
click at [254, 27] on em at bounding box center [257, 24] width 8 height 15
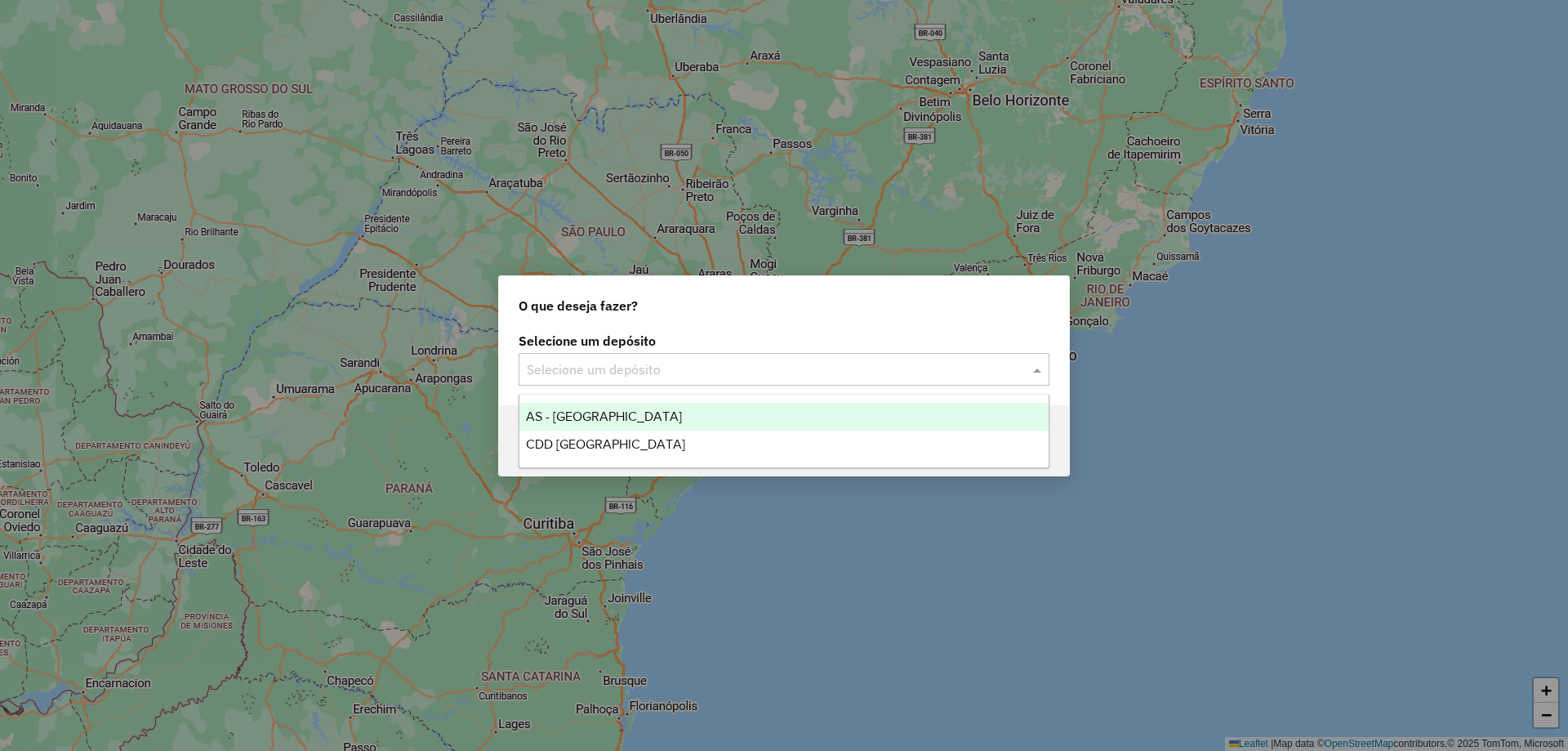
click at [789, 371] on input "text" at bounding box center [768, 370] width 482 height 19
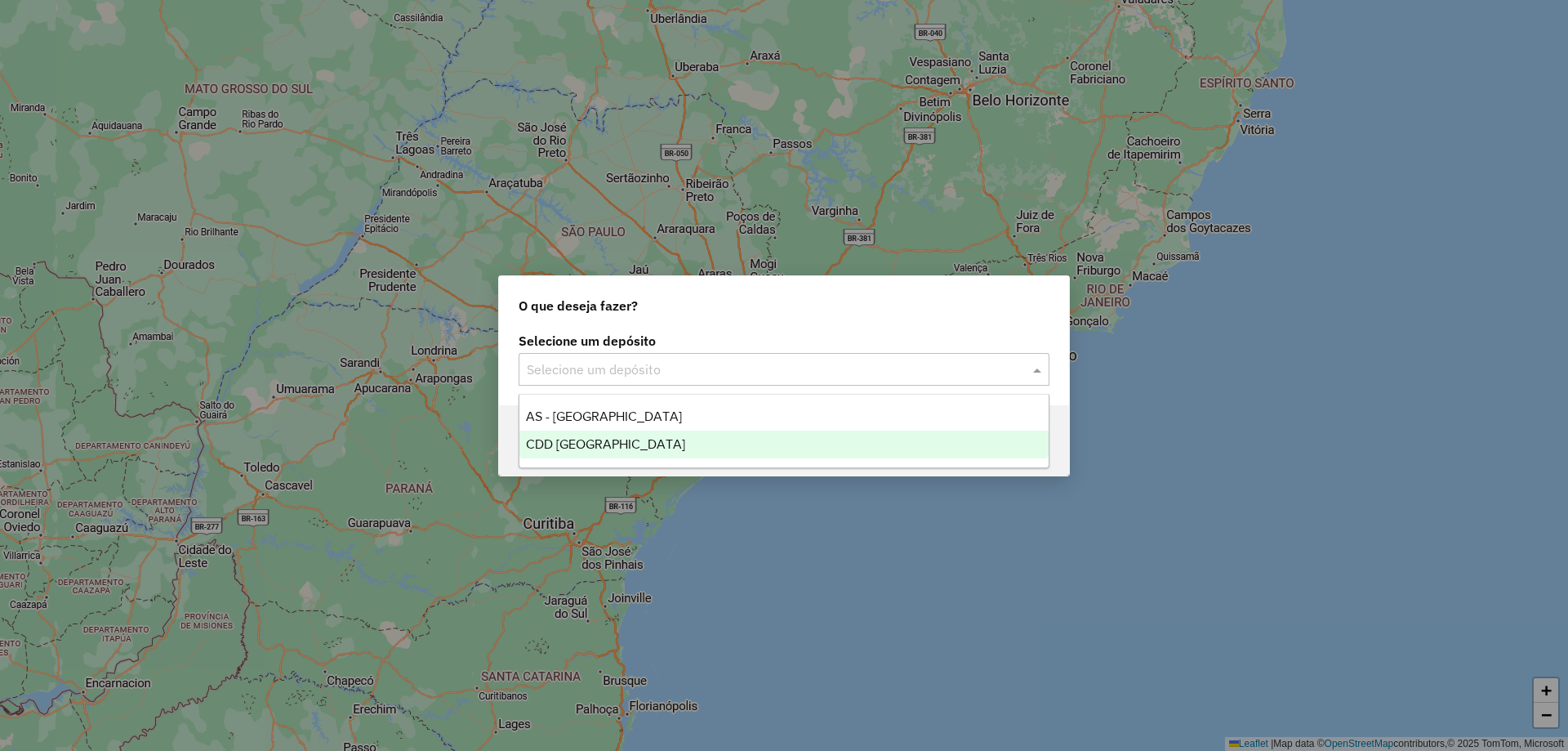
click at [600, 434] on div "CDD [GEOGRAPHIC_DATA]" at bounding box center [784, 444] width 530 height 28
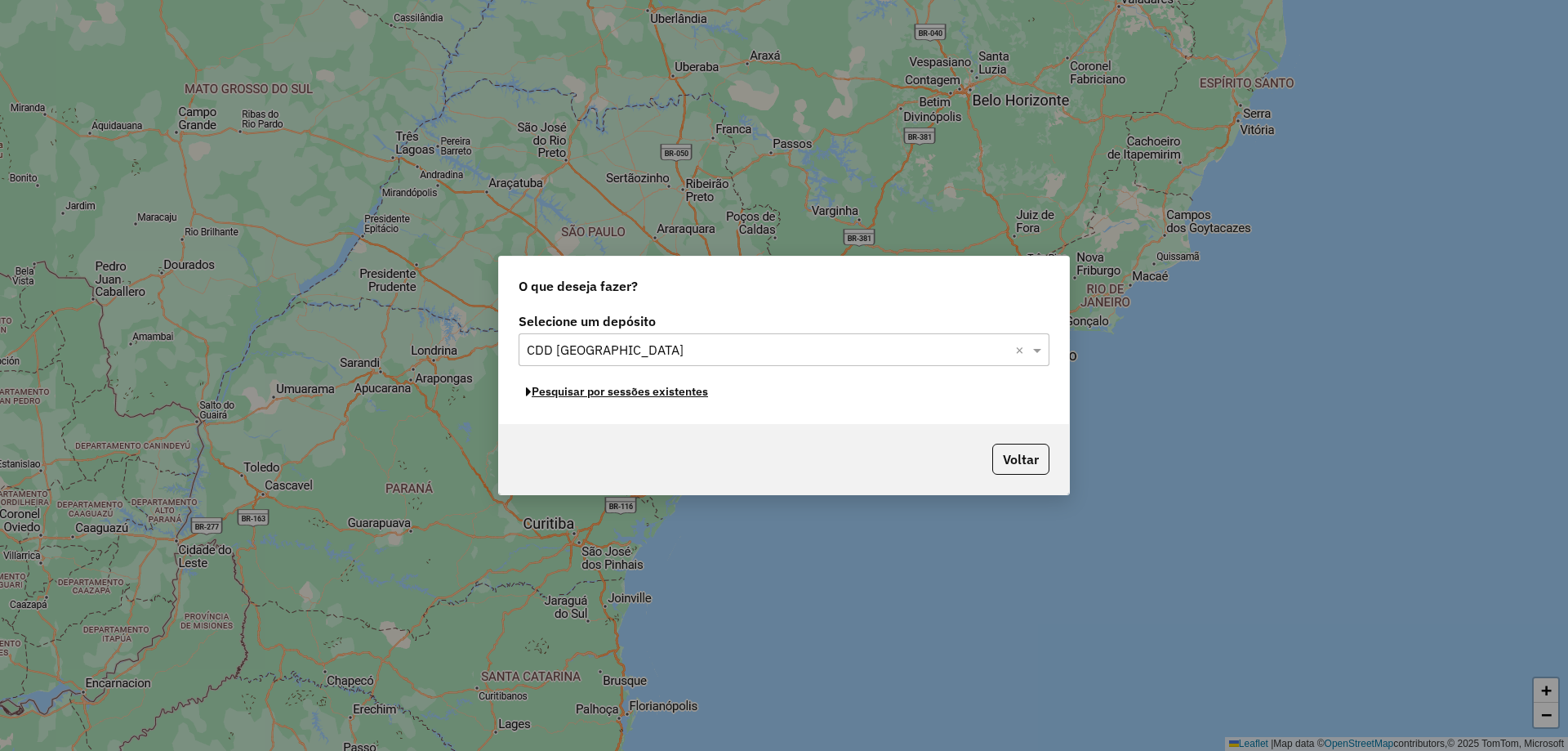
click at [591, 395] on button "Pesquisar por sessões existentes" at bounding box center [617, 391] width 197 height 25
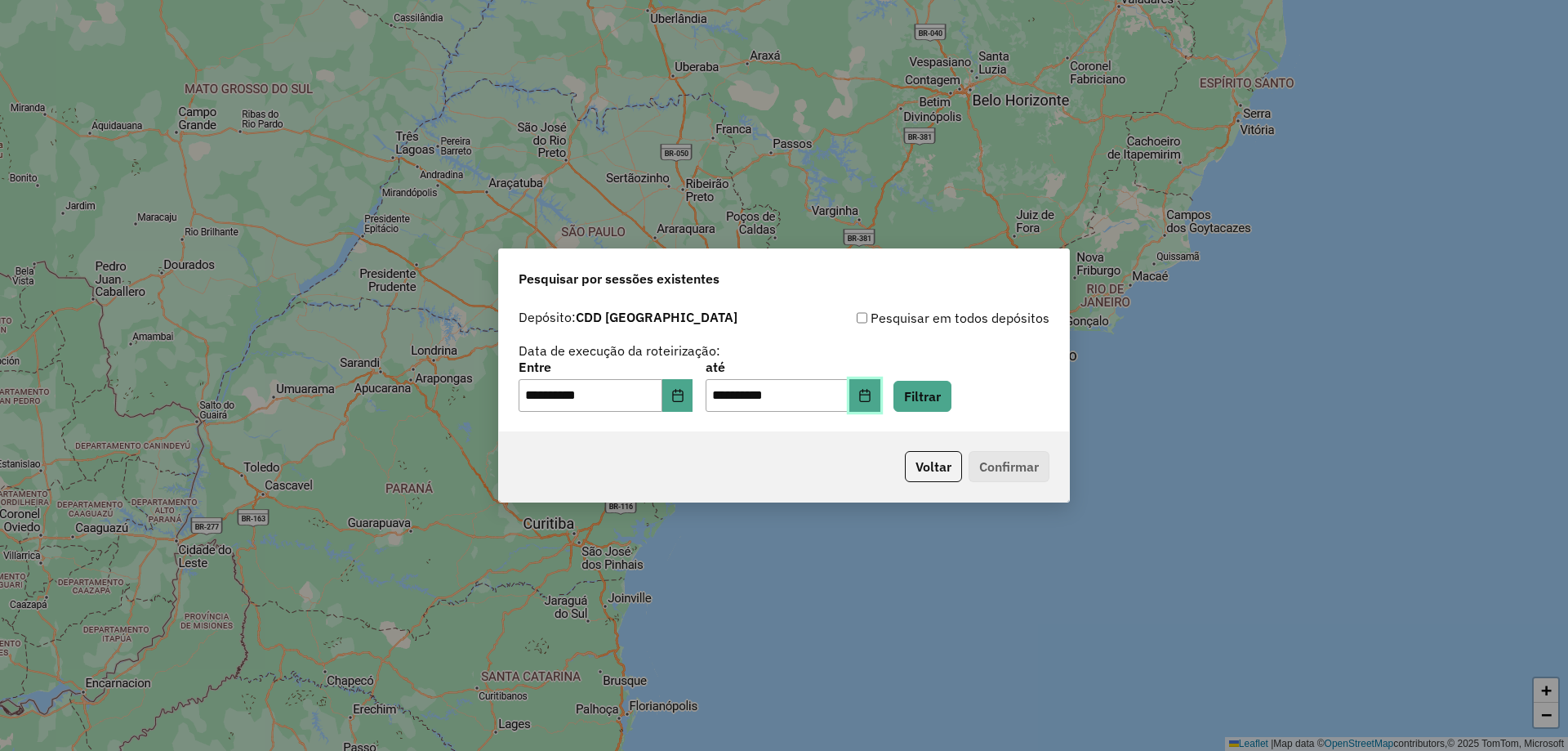
click at [881, 402] on button "Choose Date" at bounding box center [865, 395] width 31 height 33
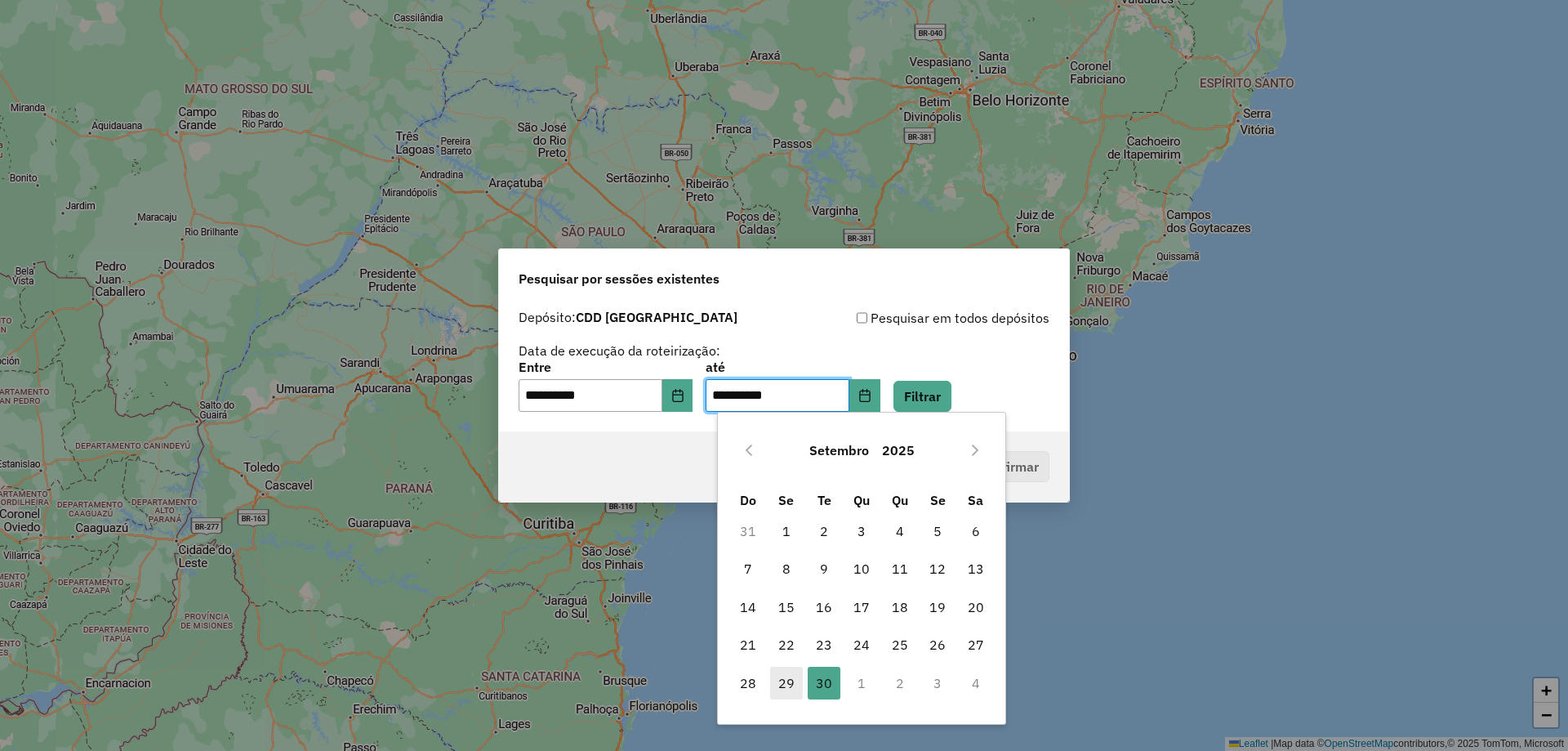
click at [786, 684] on span "29" at bounding box center [786, 682] width 33 height 33
type input "**********"
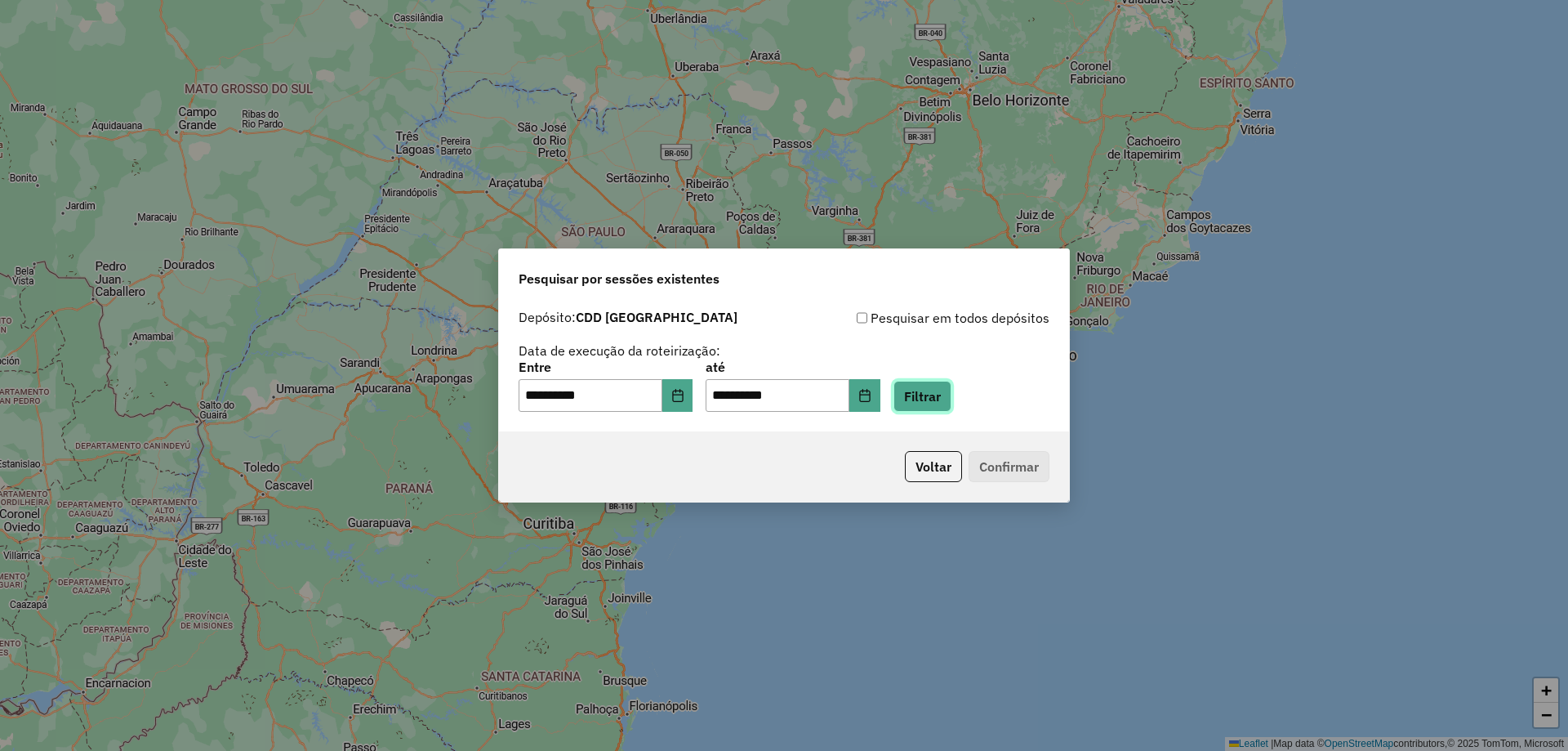
click at [951, 402] on button "Filtrar" at bounding box center [922, 396] width 58 height 31
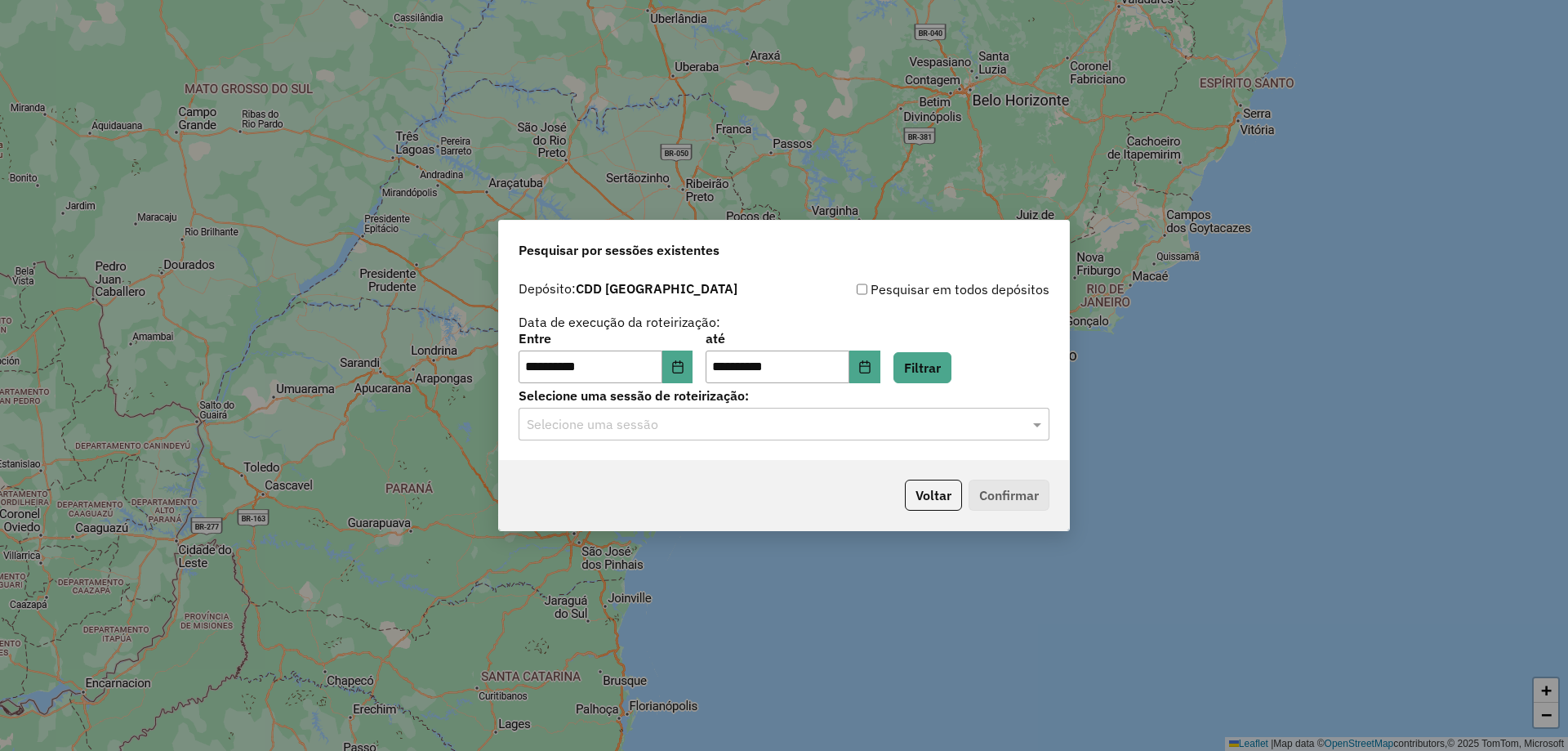
click at [913, 422] on input "text" at bounding box center [768, 424] width 482 height 19
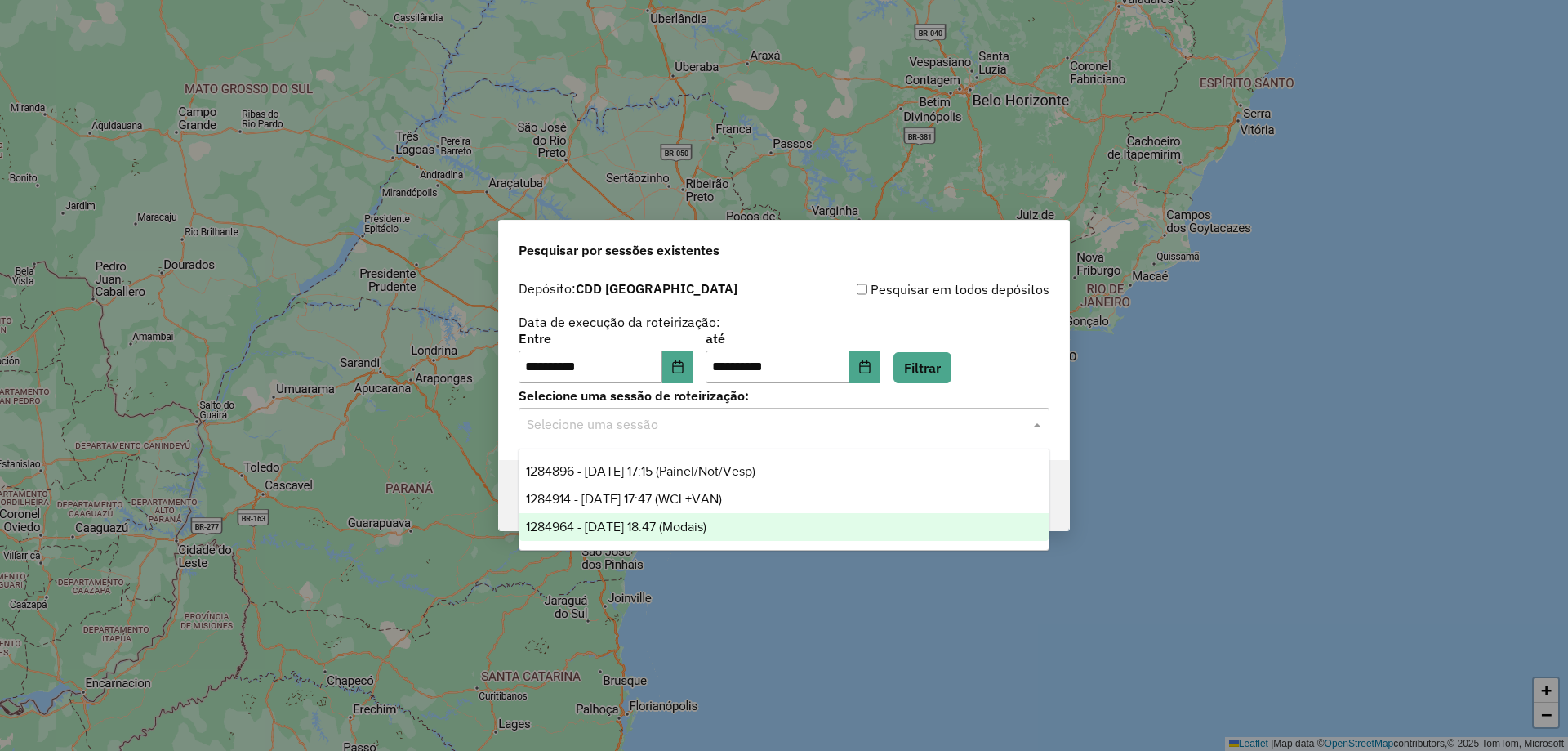
click at [813, 529] on div "1284964 - 29/09/2025 18:47 (Modais)" at bounding box center [784, 526] width 530 height 28
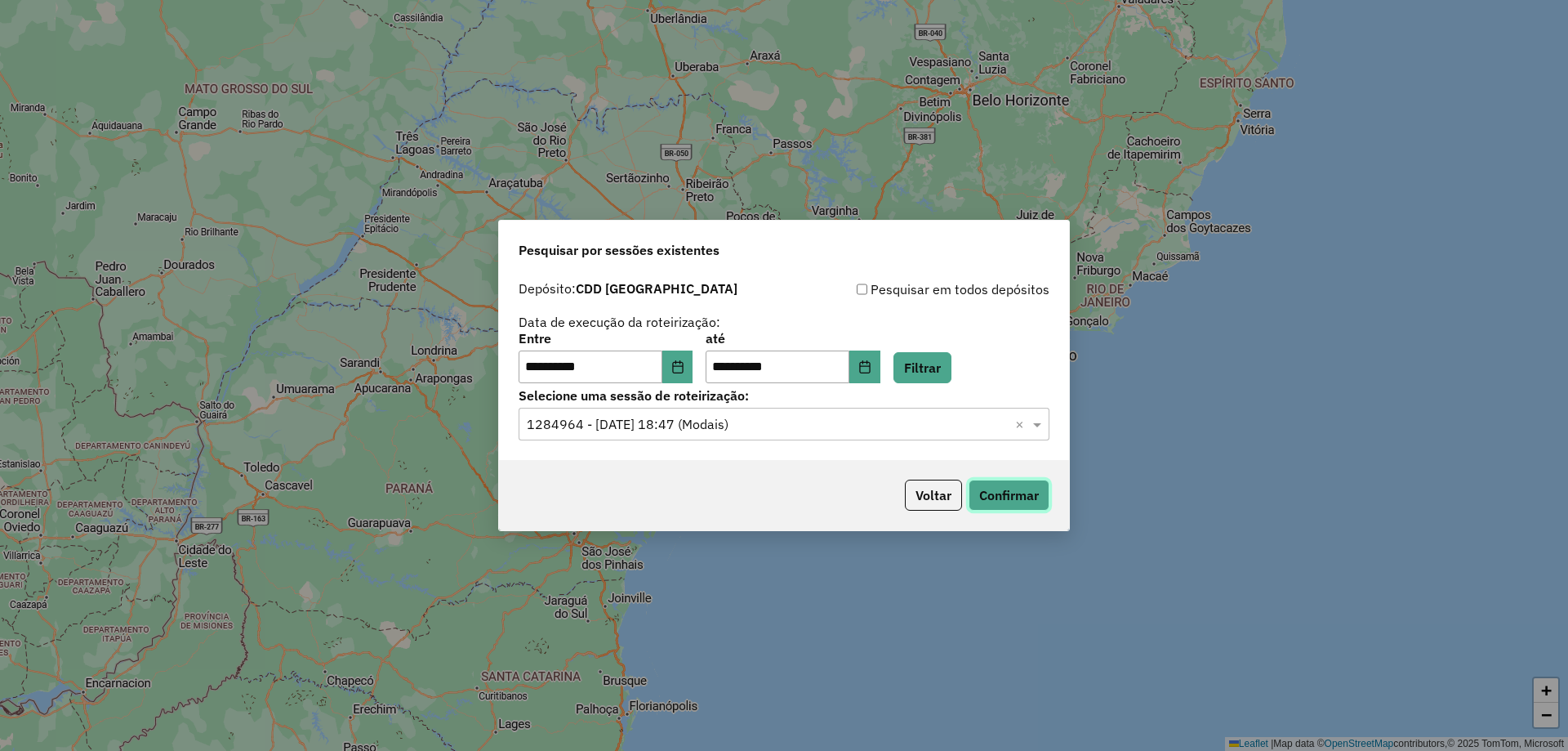
click at [1000, 500] on button "Confirmar" at bounding box center [1009, 495] width 80 height 31
click at [823, 415] on input "text" at bounding box center [768, 424] width 482 height 19
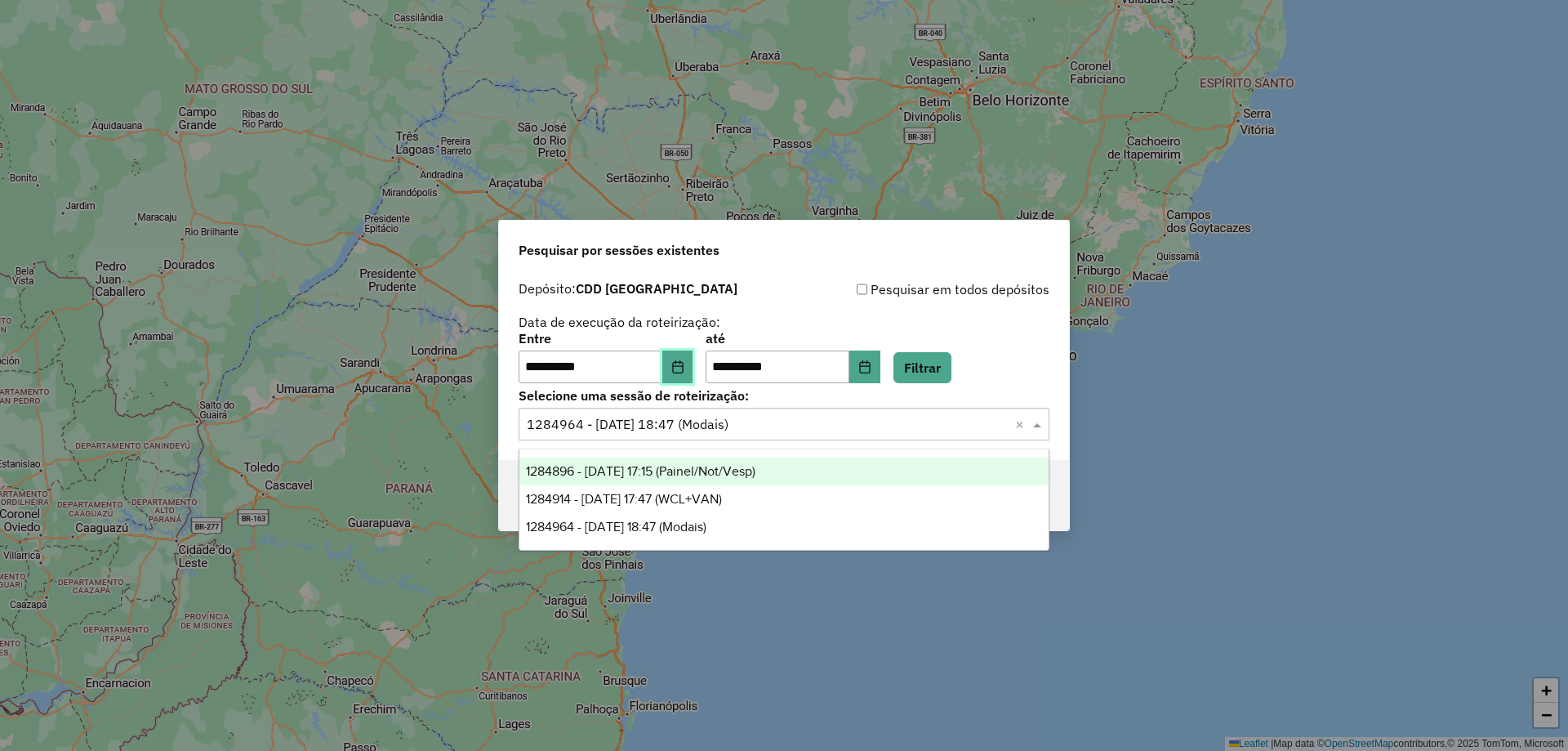
click at [687, 373] on button "Choose Date" at bounding box center [677, 366] width 31 height 33
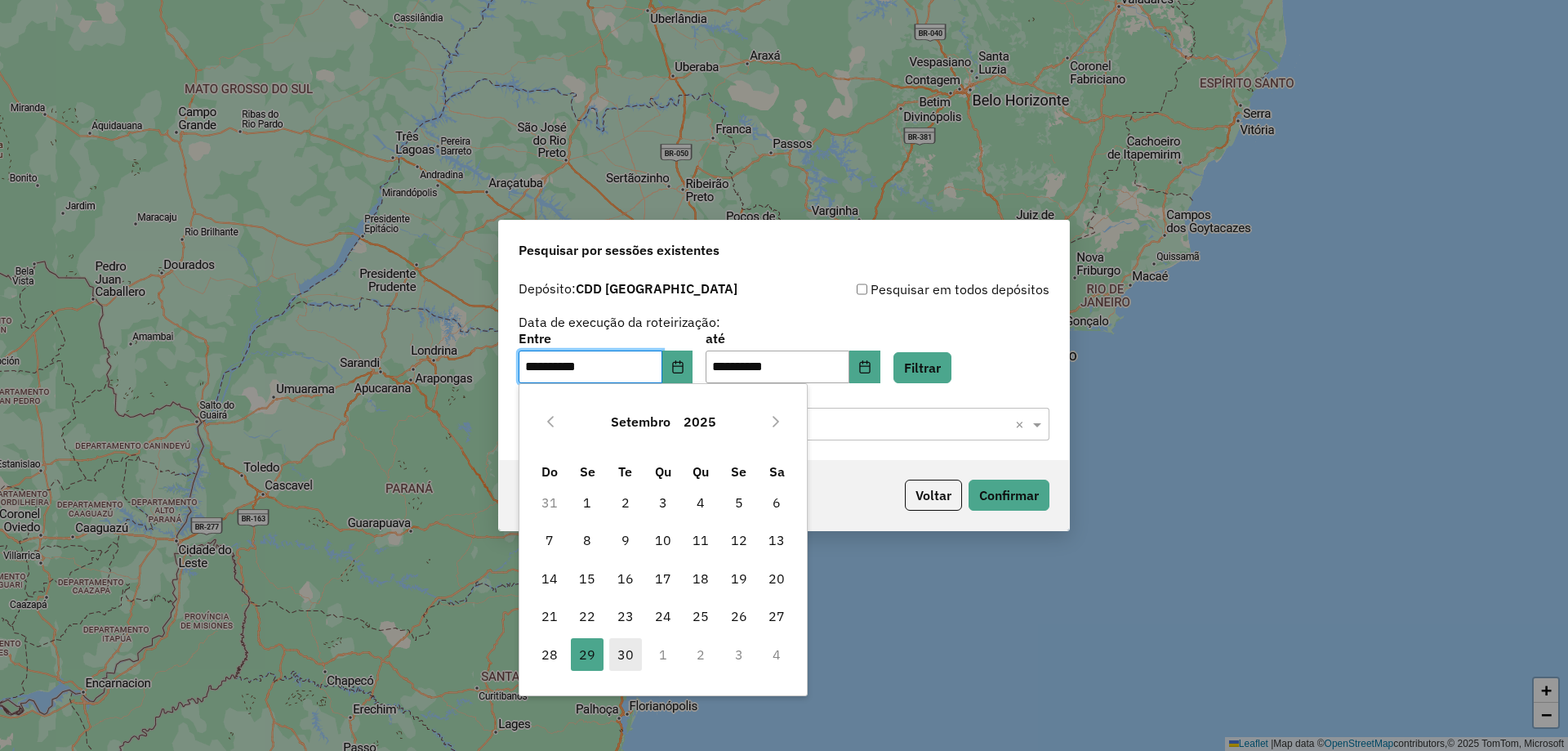
click at [637, 640] on span "30" at bounding box center [625, 654] width 33 height 33
type input "**********"
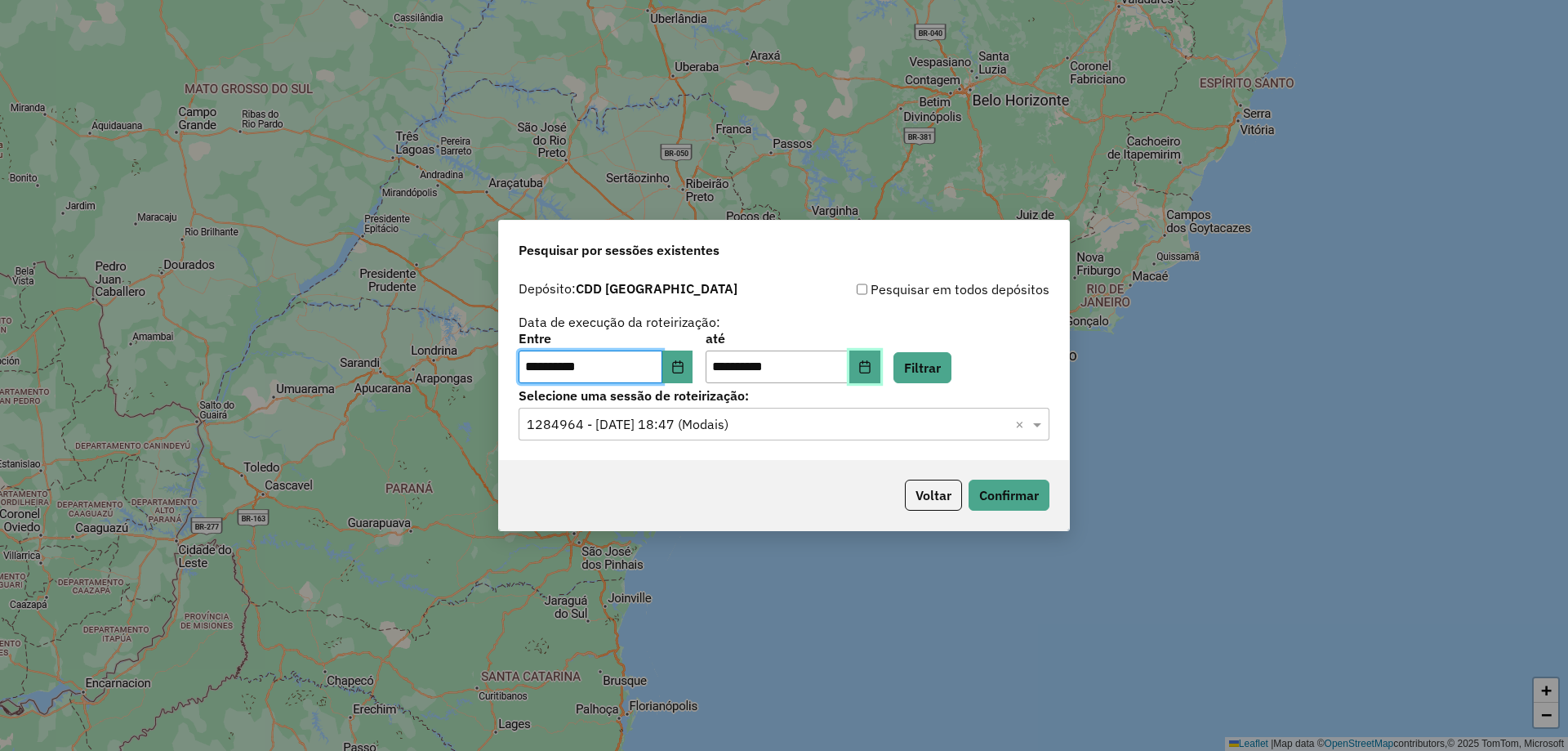
click at [881, 370] on button "Choose Date" at bounding box center [865, 366] width 31 height 33
click at [951, 365] on button "Filtrar" at bounding box center [922, 367] width 58 height 31
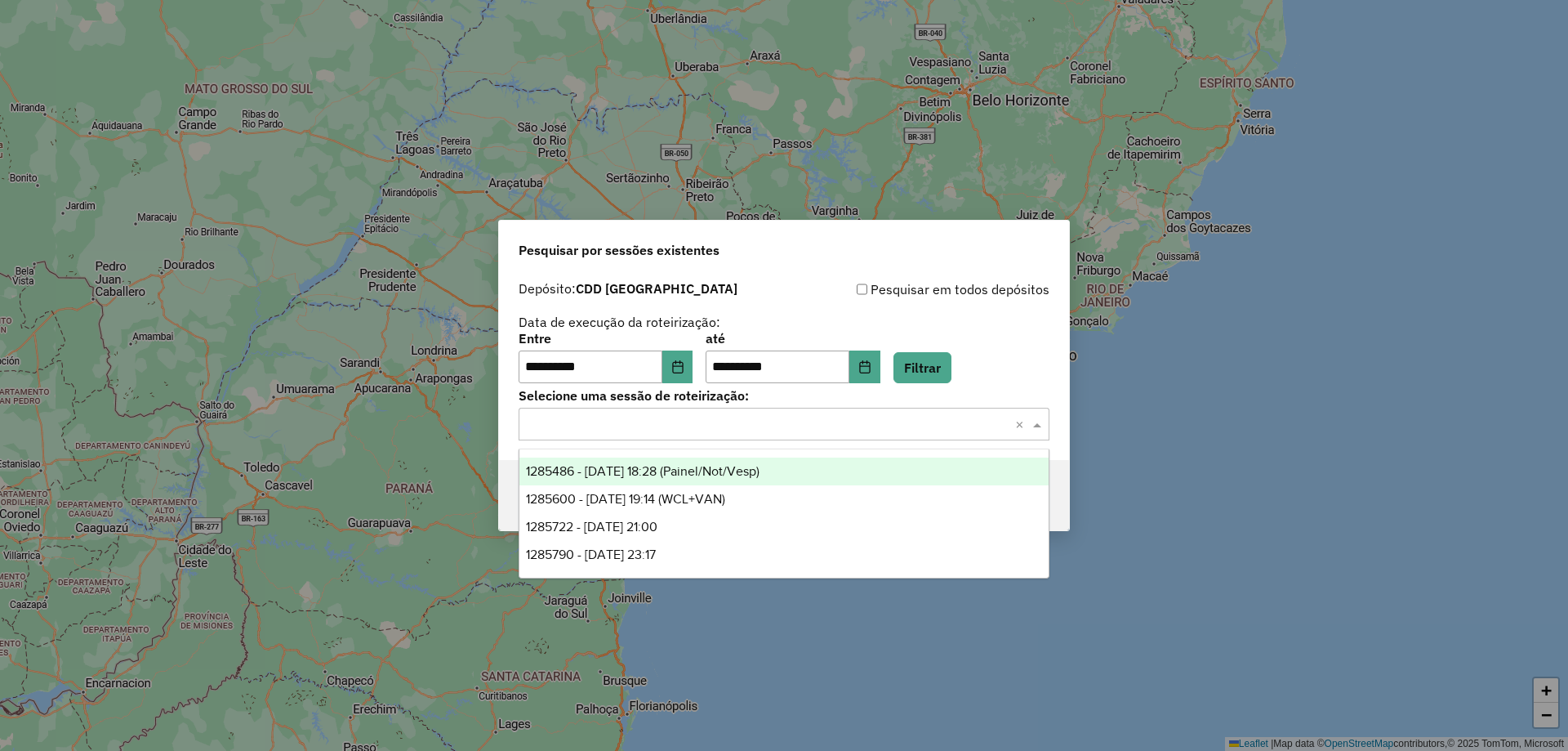
click at [750, 427] on input "text" at bounding box center [768, 424] width 482 height 19
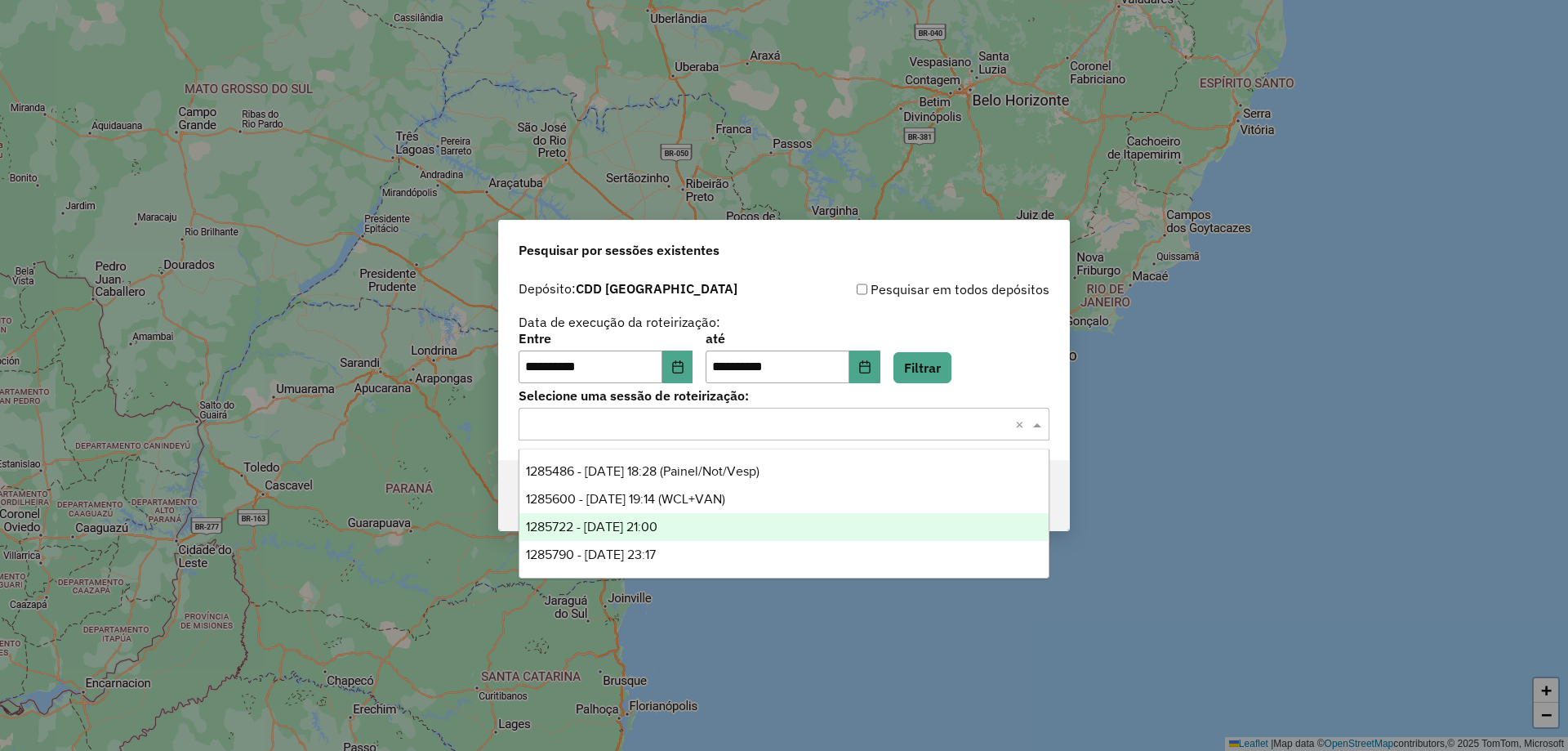
click at [700, 531] on div "1285722 - 30/09/2025 21:00" at bounding box center [784, 526] width 530 height 28
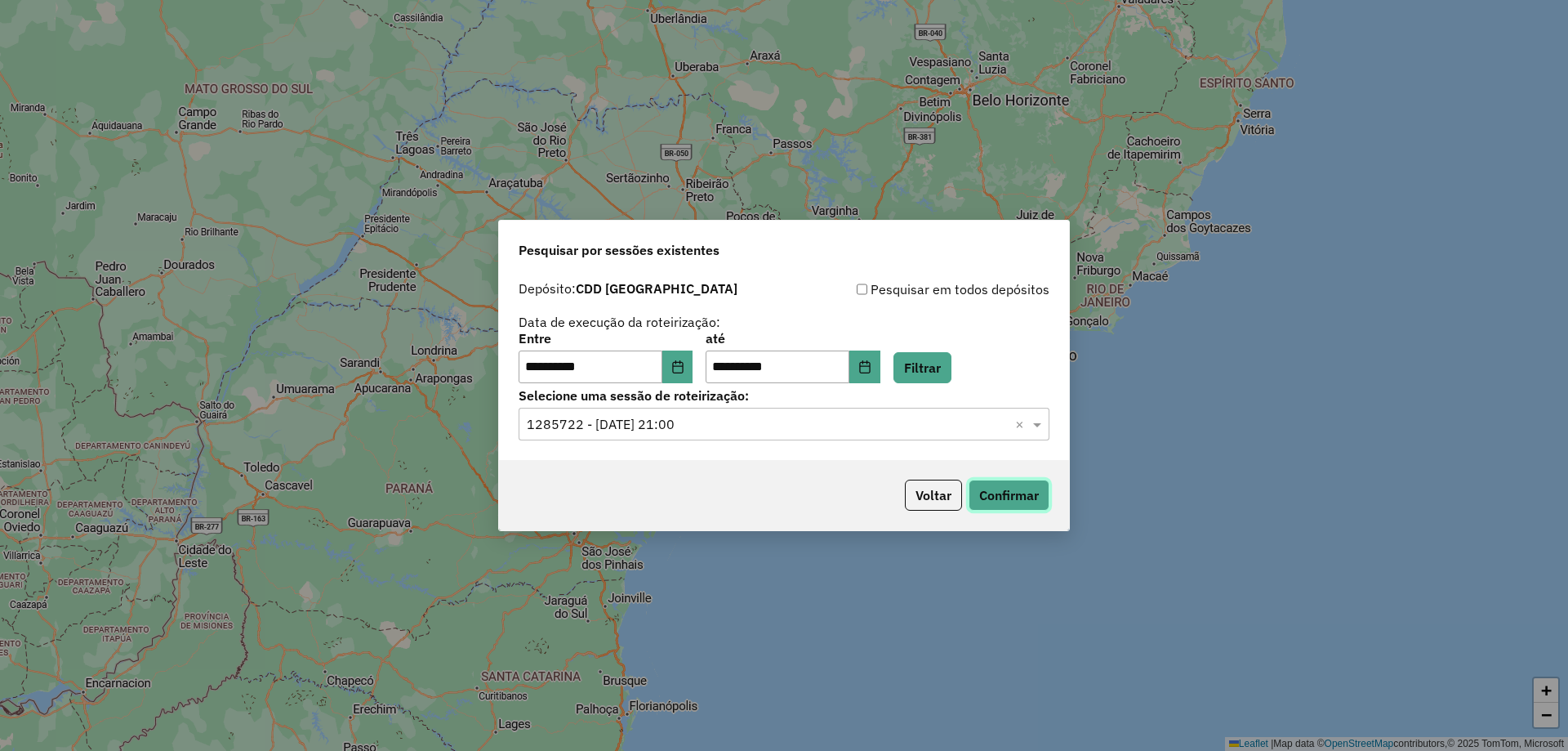
click at [1018, 491] on button "Confirmar" at bounding box center [1009, 495] width 80 height 31
click at [682, 434] on div "Selecione uma sessão × 1285722 - 30/09/2025 21:00 ×" at bounding box center [784, 423] width 531 height 33
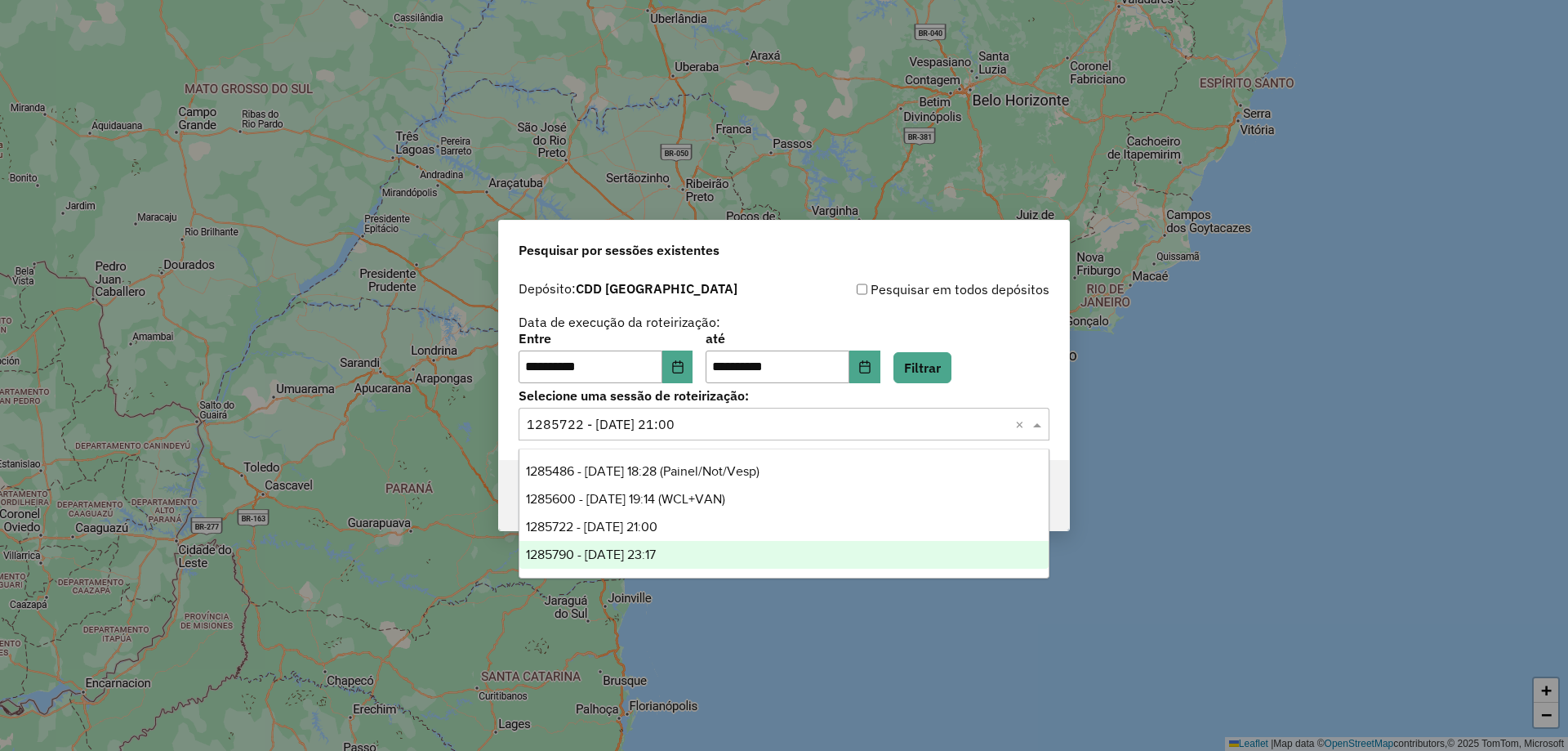
click at [656, 552] on span "1285790 - 30/09/2025 23:17" at bounding box center [591, 554] width 130 height 14
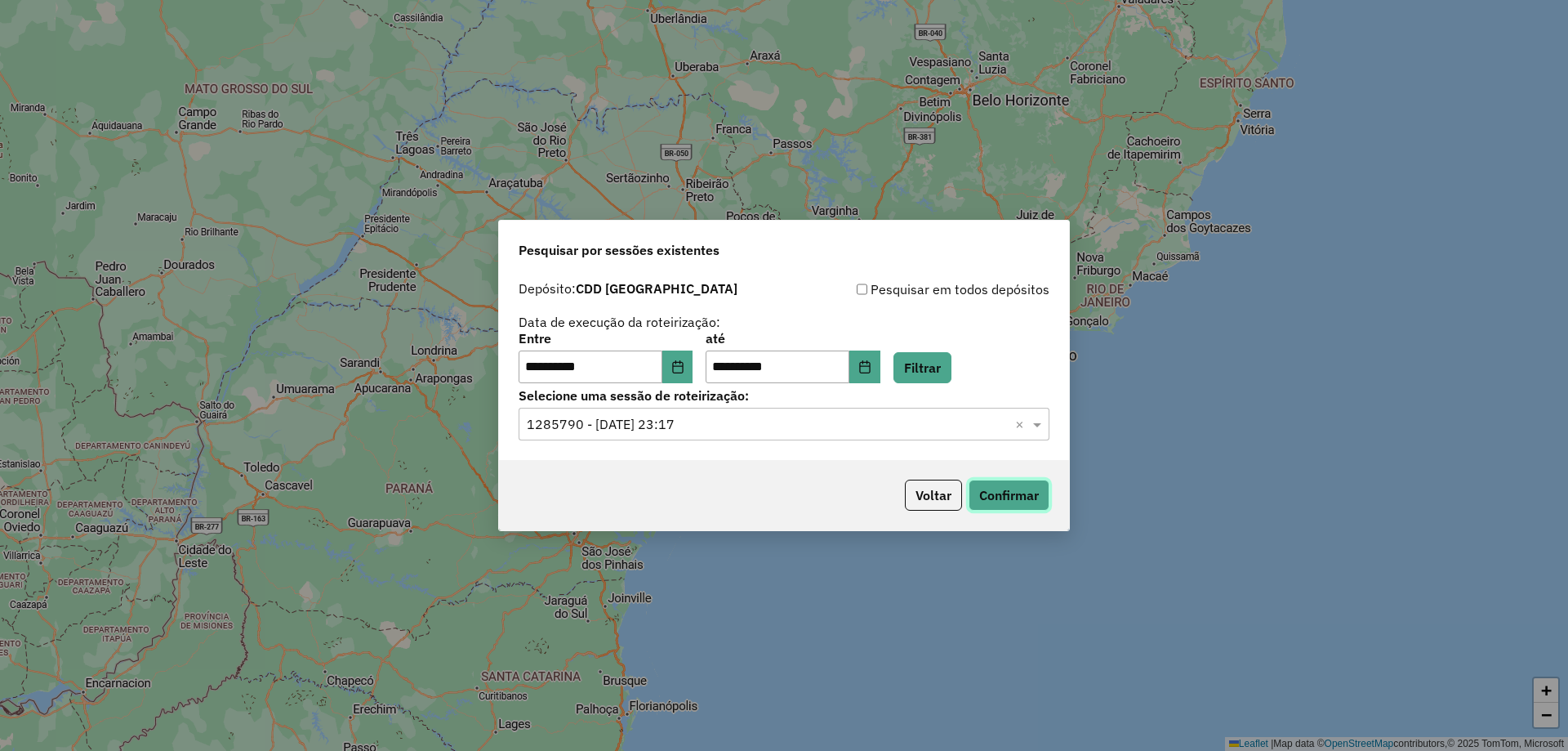
click at [994, 497] on button "Confirmar" at bounding box center [1009, 495] width 80 height 31
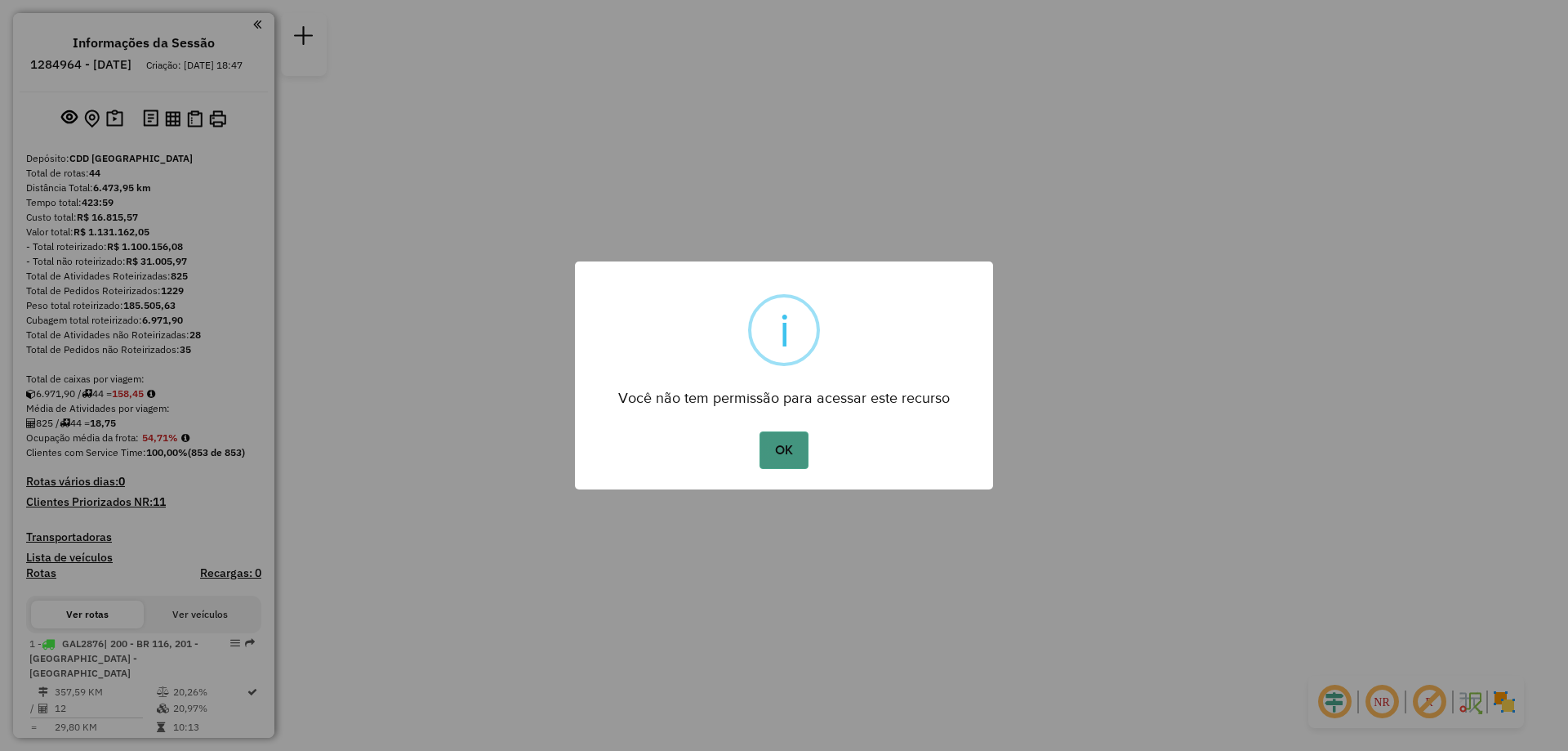
click at [780, 454] on button "OK" at bounding box center [784, 450] width 49 height 38
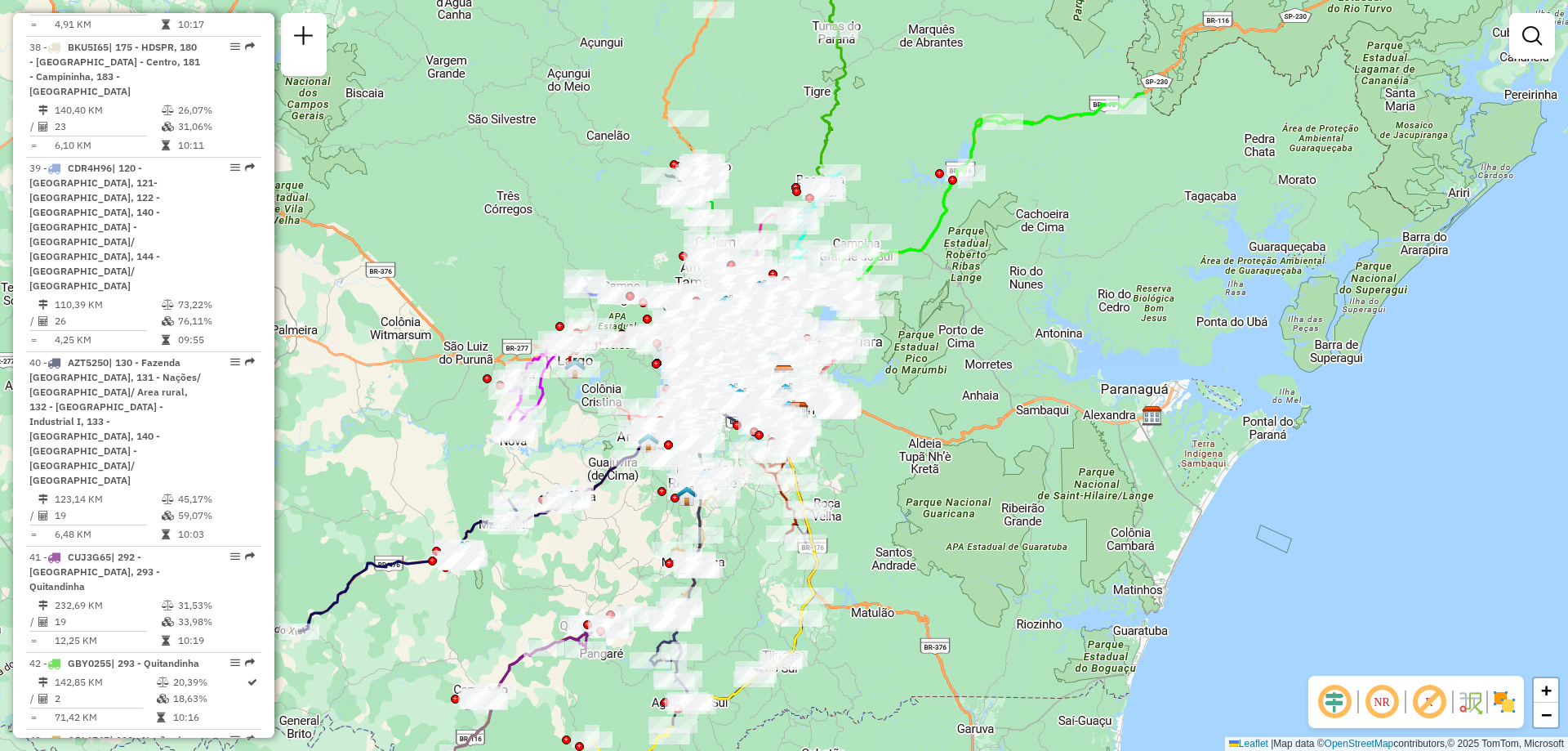
scroll to position [4881, 0]
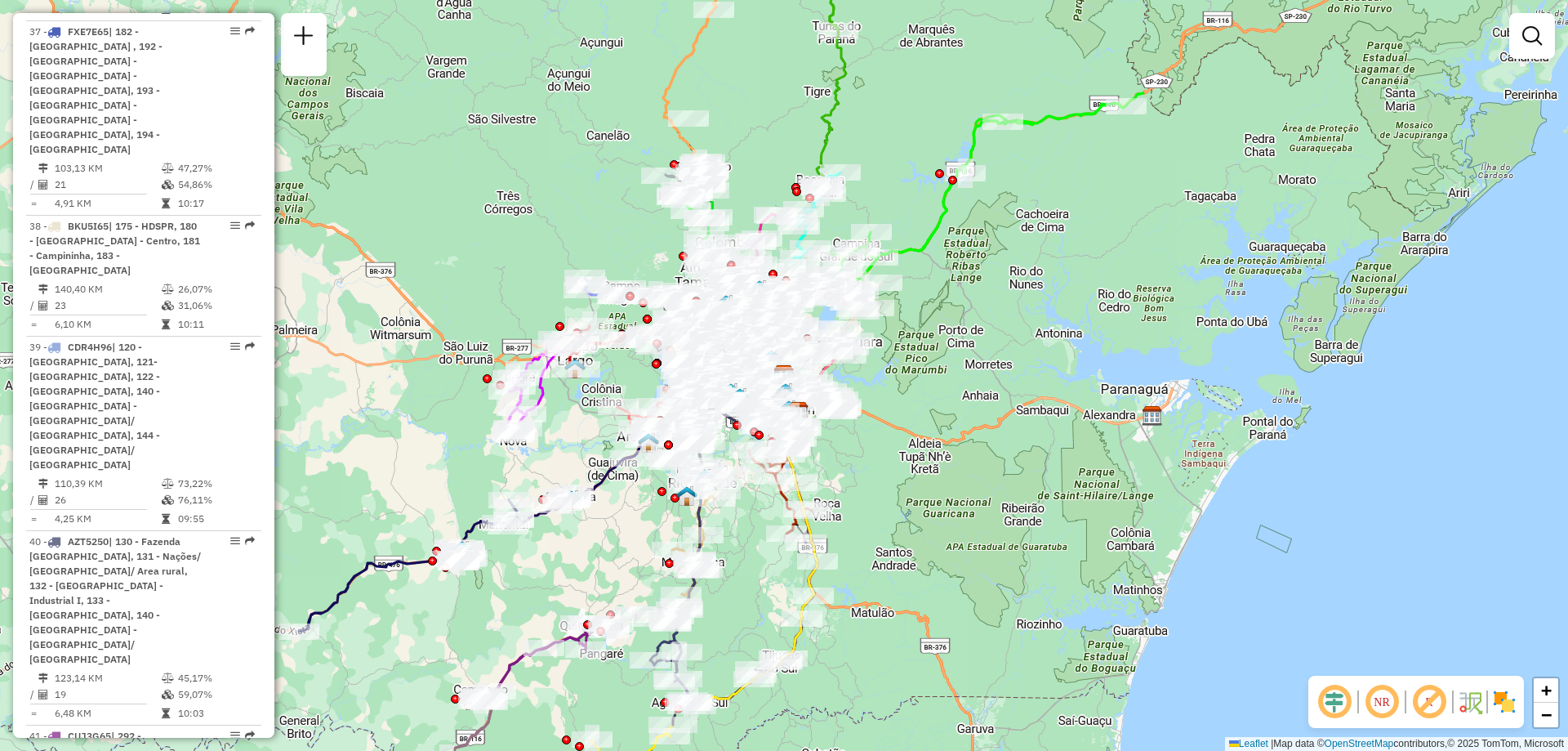
scroll to position [5049, 0]
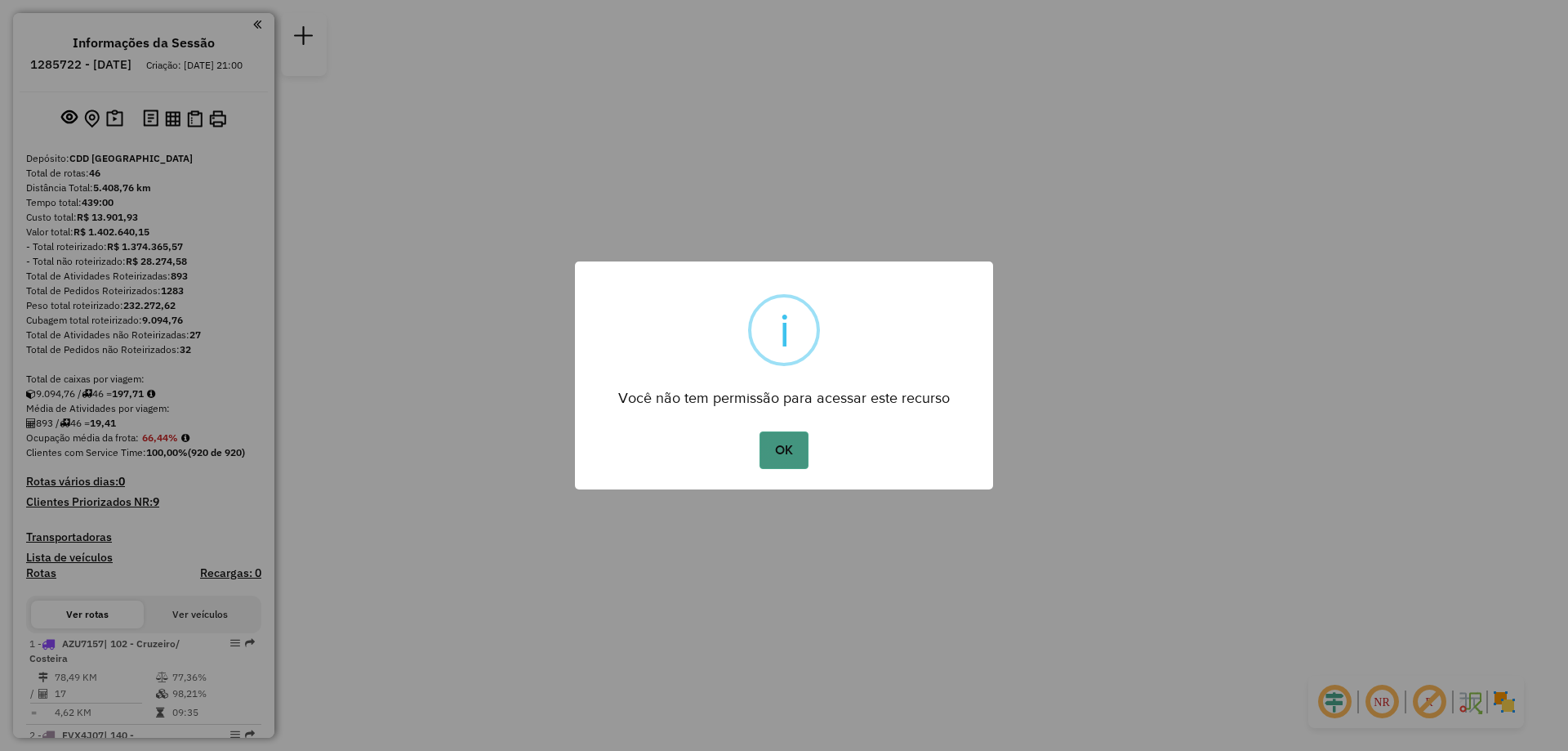
click at [780, 444] on button "OK" at bounding box center [784, 450] width 49 height 38
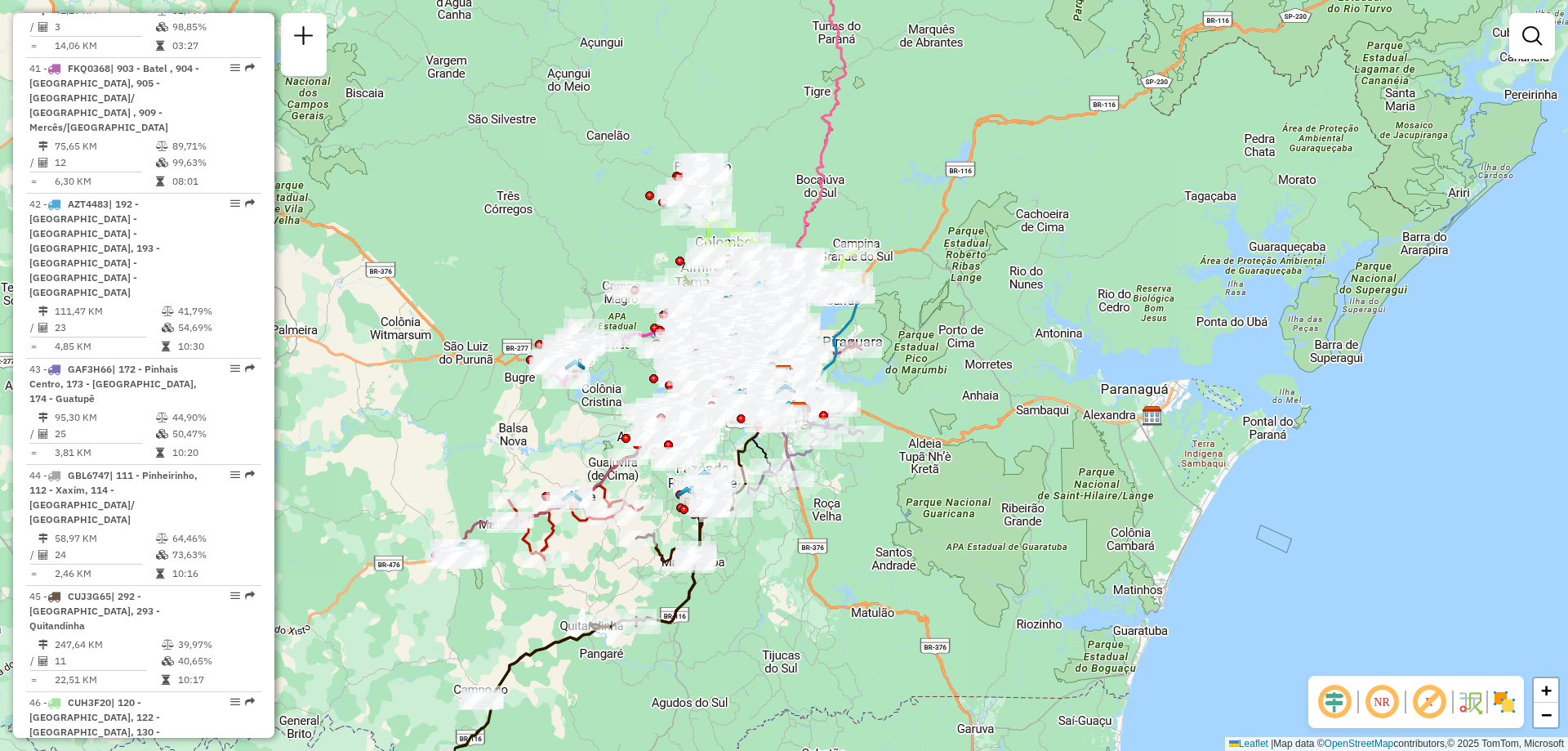
scroll to position [5226, 0]
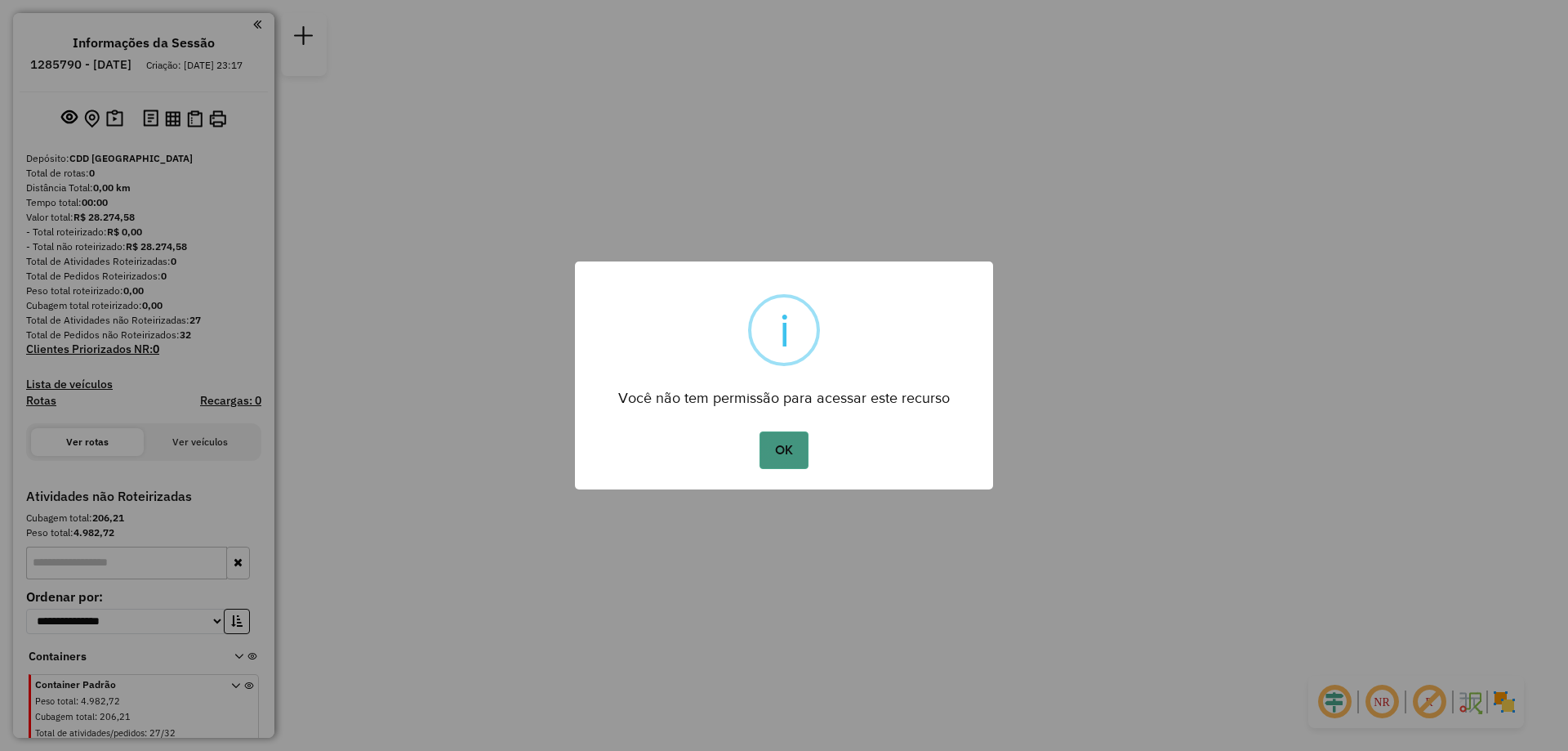
click at [784, 456] on button "OK" at bounding box center [784, 450] width 49 height 38
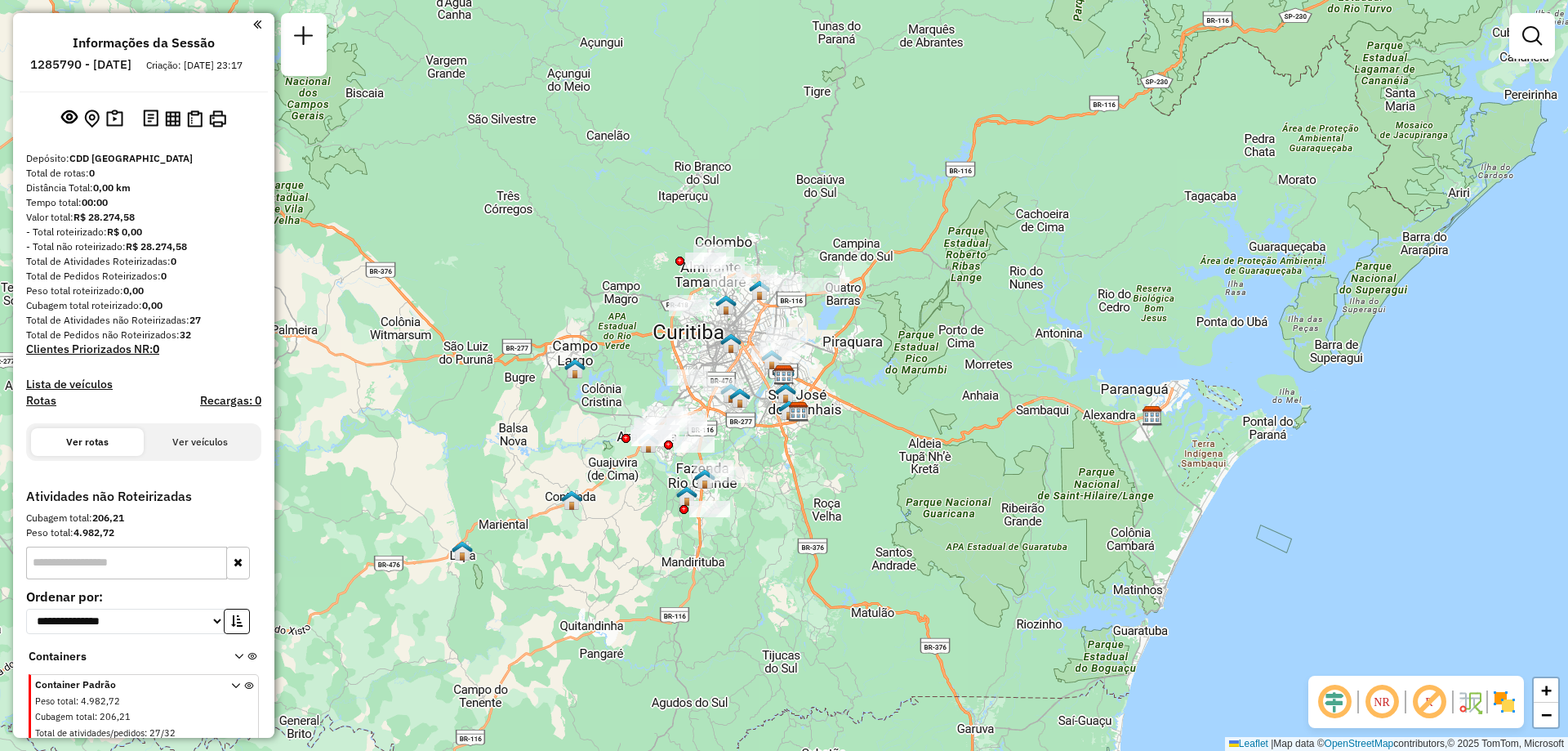
scroll to position [22, 0]
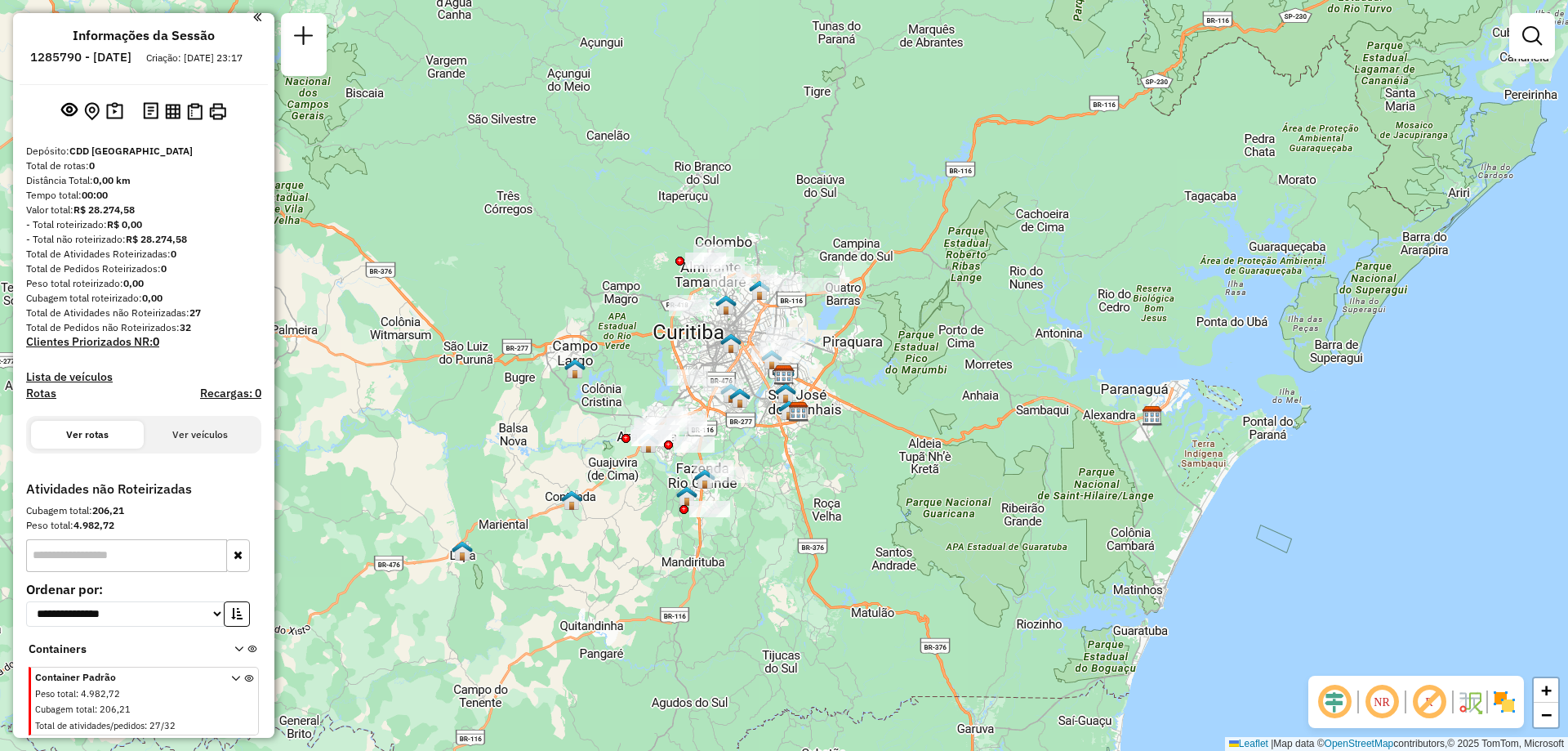
click at [189, 428] on button "Ver veículos" at bounding box center [200, 434] width 112 height 28
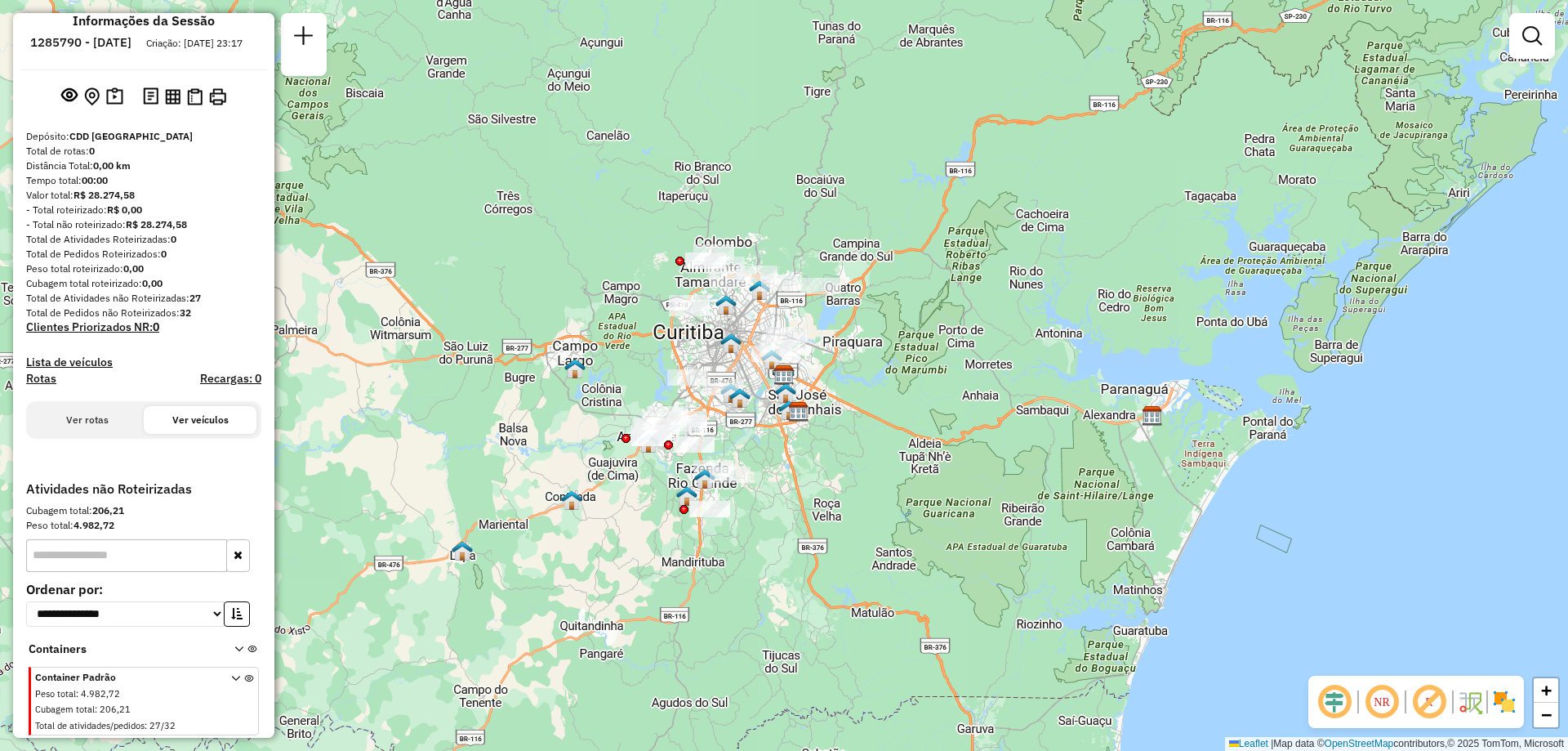
scroll to position [37, 0]
click at [110, 418] on button "Ver rotas" at bounding box center [87, 419] width 112 height 28
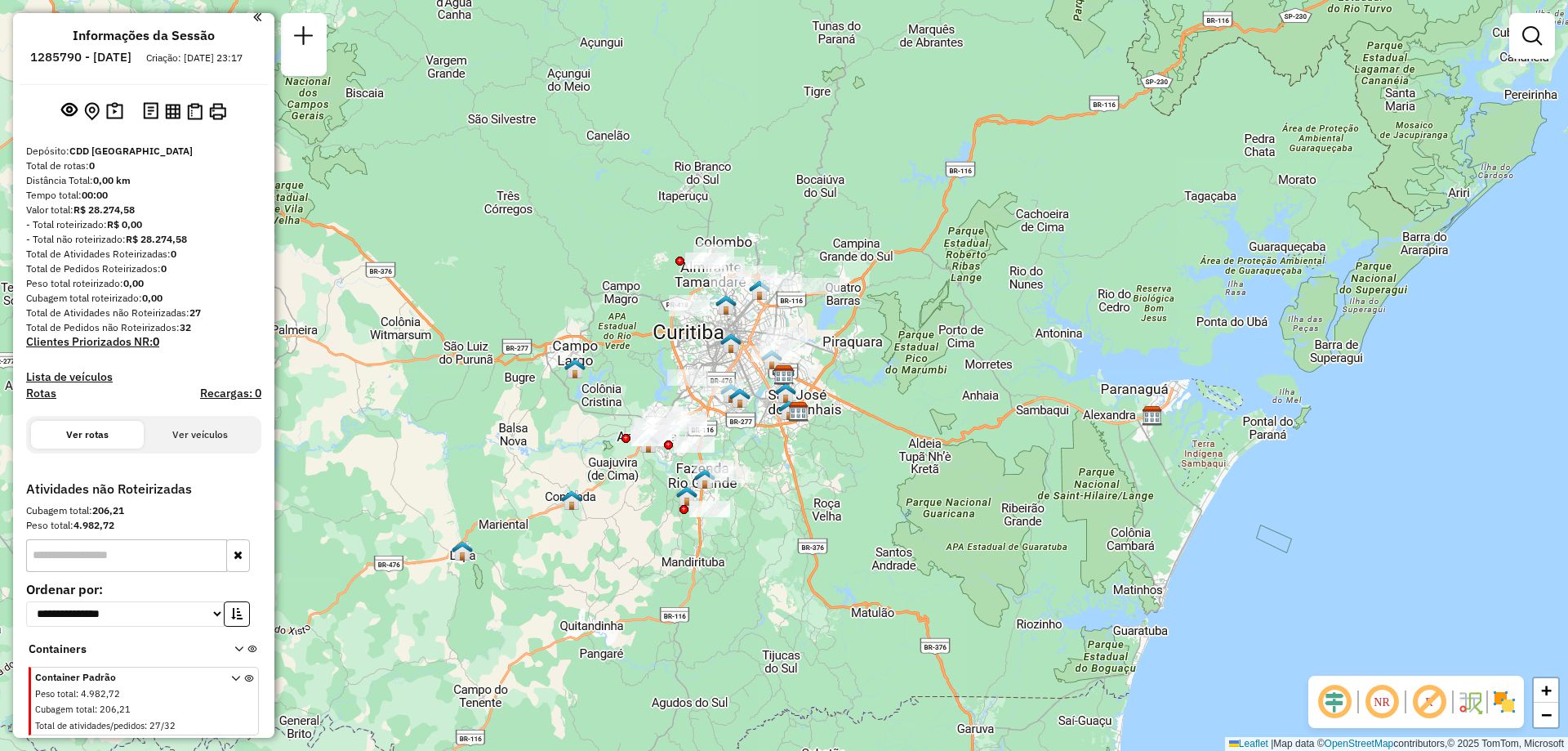
scroll to position [22, 0]
